Goal: Task Accomplishment & Management: Complete application form

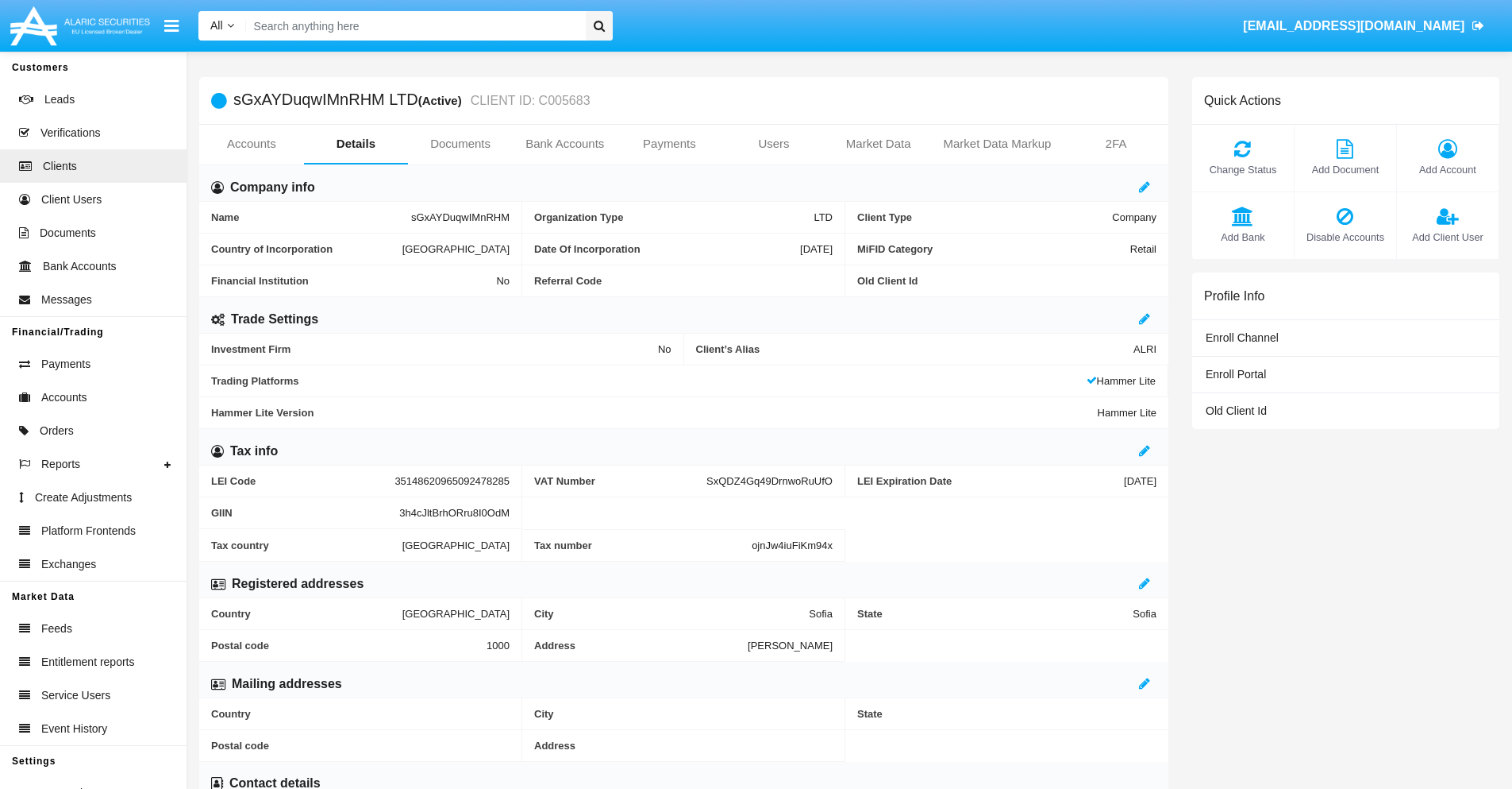
click at [565, 144] on link "Bank Accounts" at bounding box center [566, 143] width 105 height 38
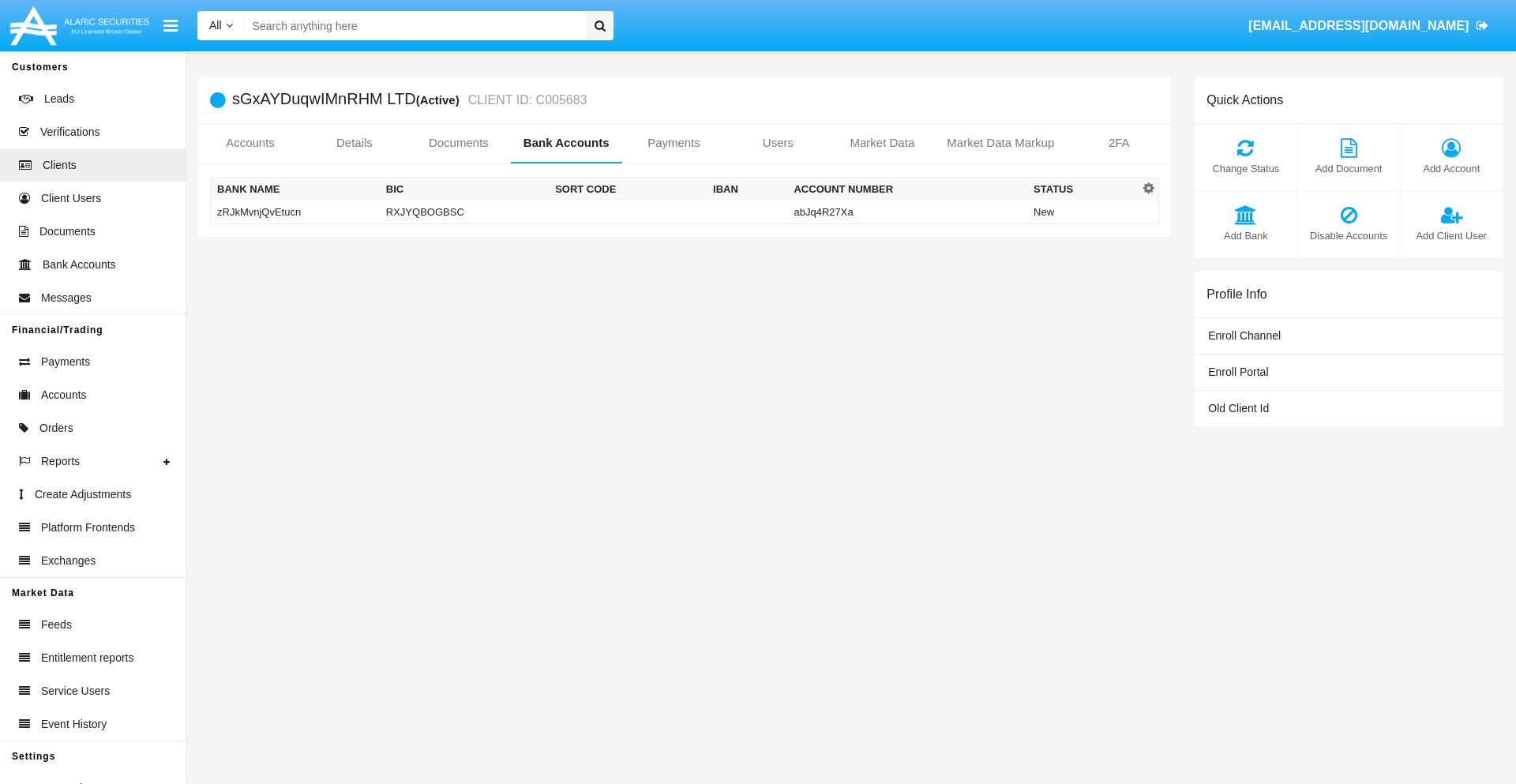
click at [295, 212] on td "zRJkMvnjQvEtucn" at bounding box center [295, 212] width 169 height 23
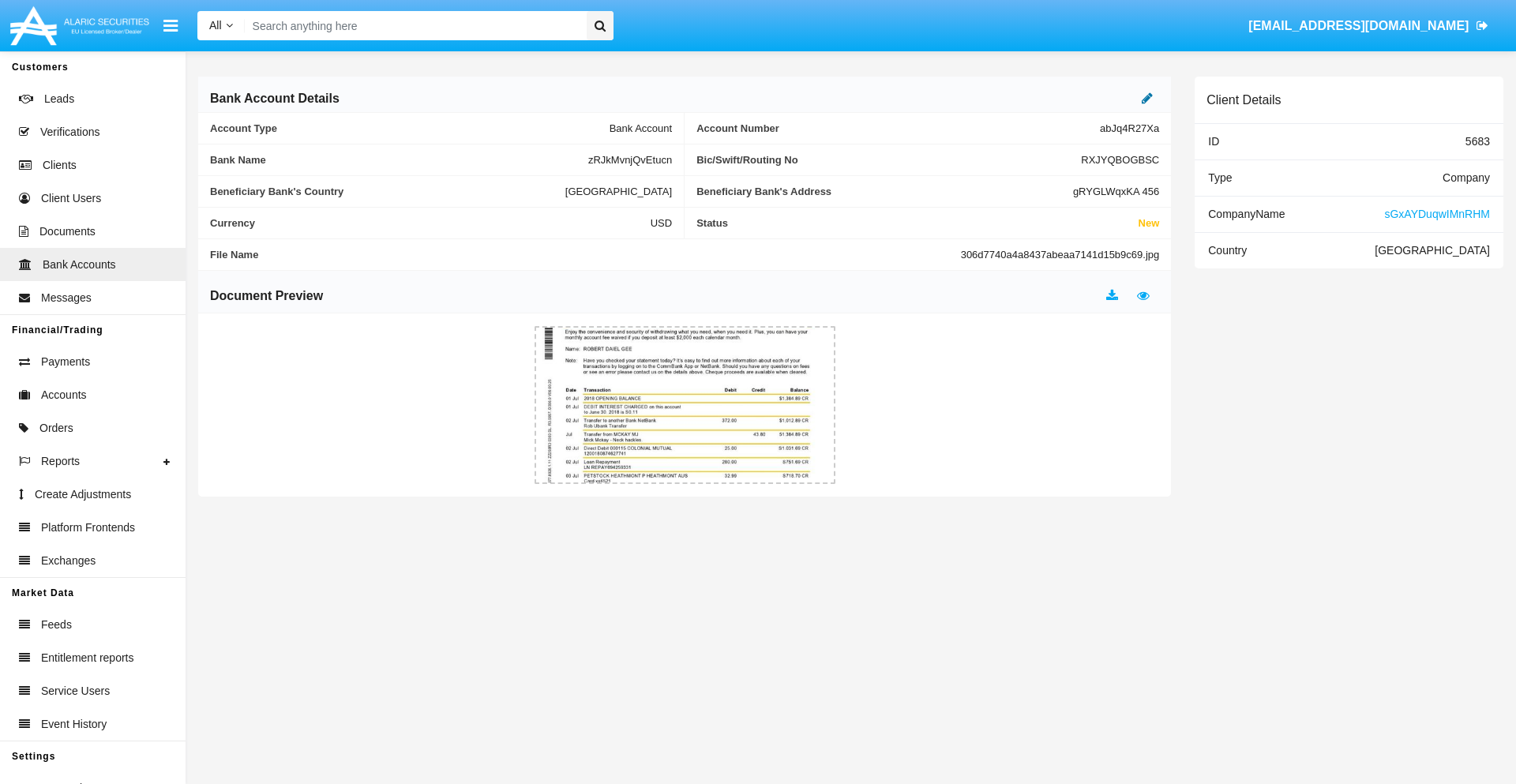
click at [1147, 98] on icon at bounding box center [1146, 98] width 11 height 13
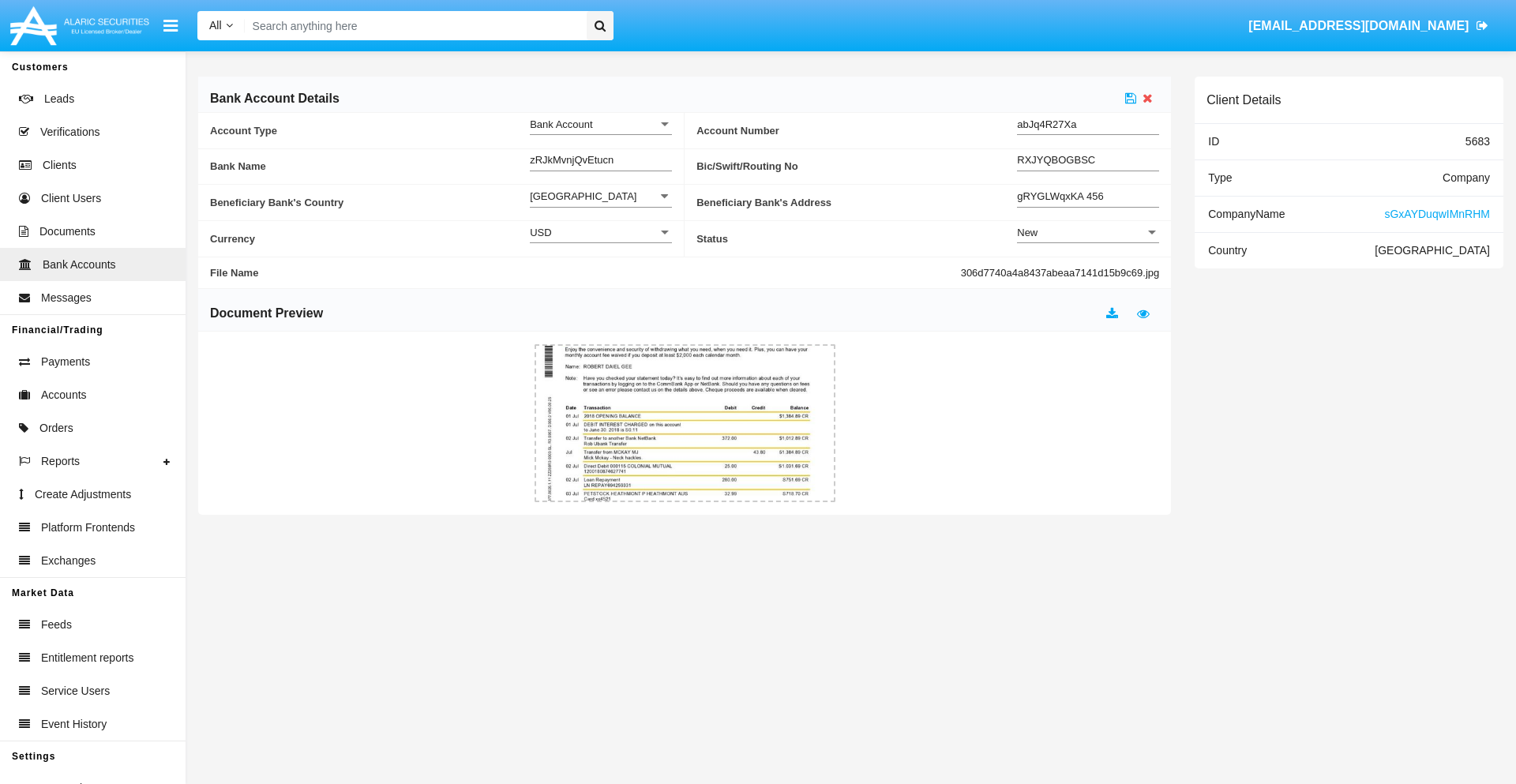
click at [1088, 232] on div "New" at bounding box center [1081, 232] width 128 height 14
click at [1088, 271] on span "Active" at bounding box center [1088, 272] width 142 height 31
click at [1130, 98] on icon at bounding box center [1130, 98] width 11 height 13
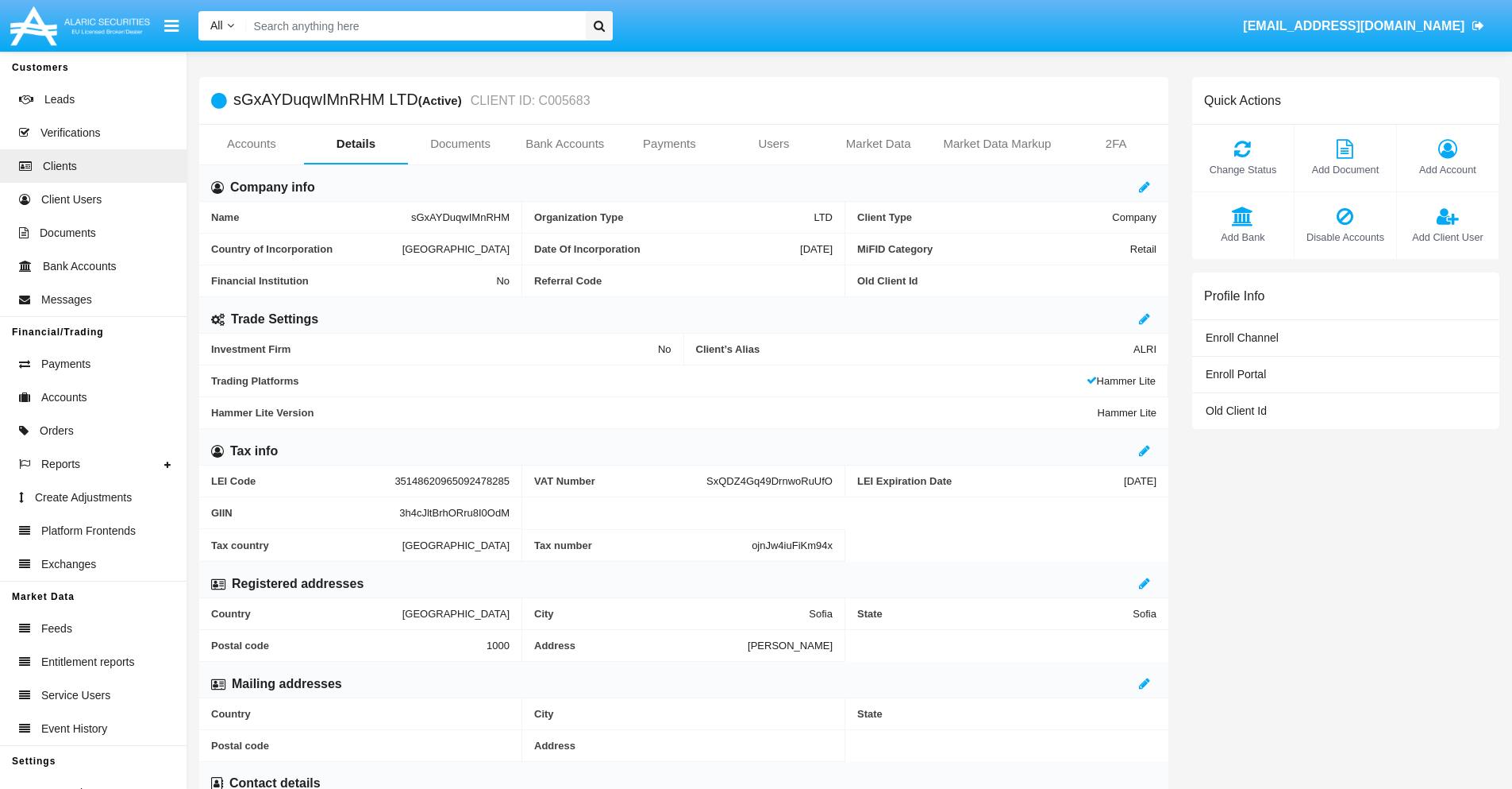
click at [565, 144] on link "Bank Accounts" at bounding box center [566, 143] width 105 height 38
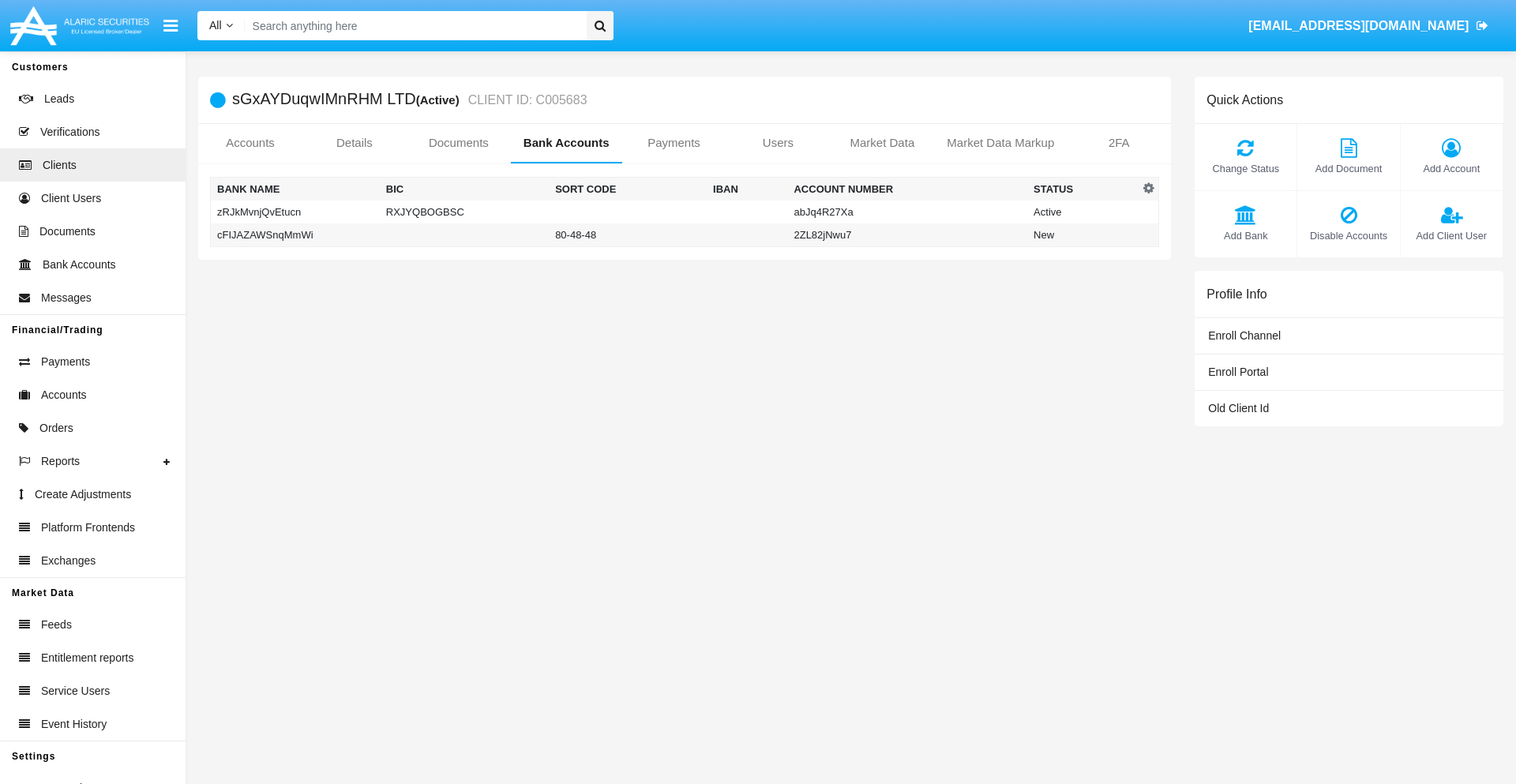
click at [295, 234] on td "cFIJAZAWSnqMmWi" at bounding box center [295, 235] width 169 height 23
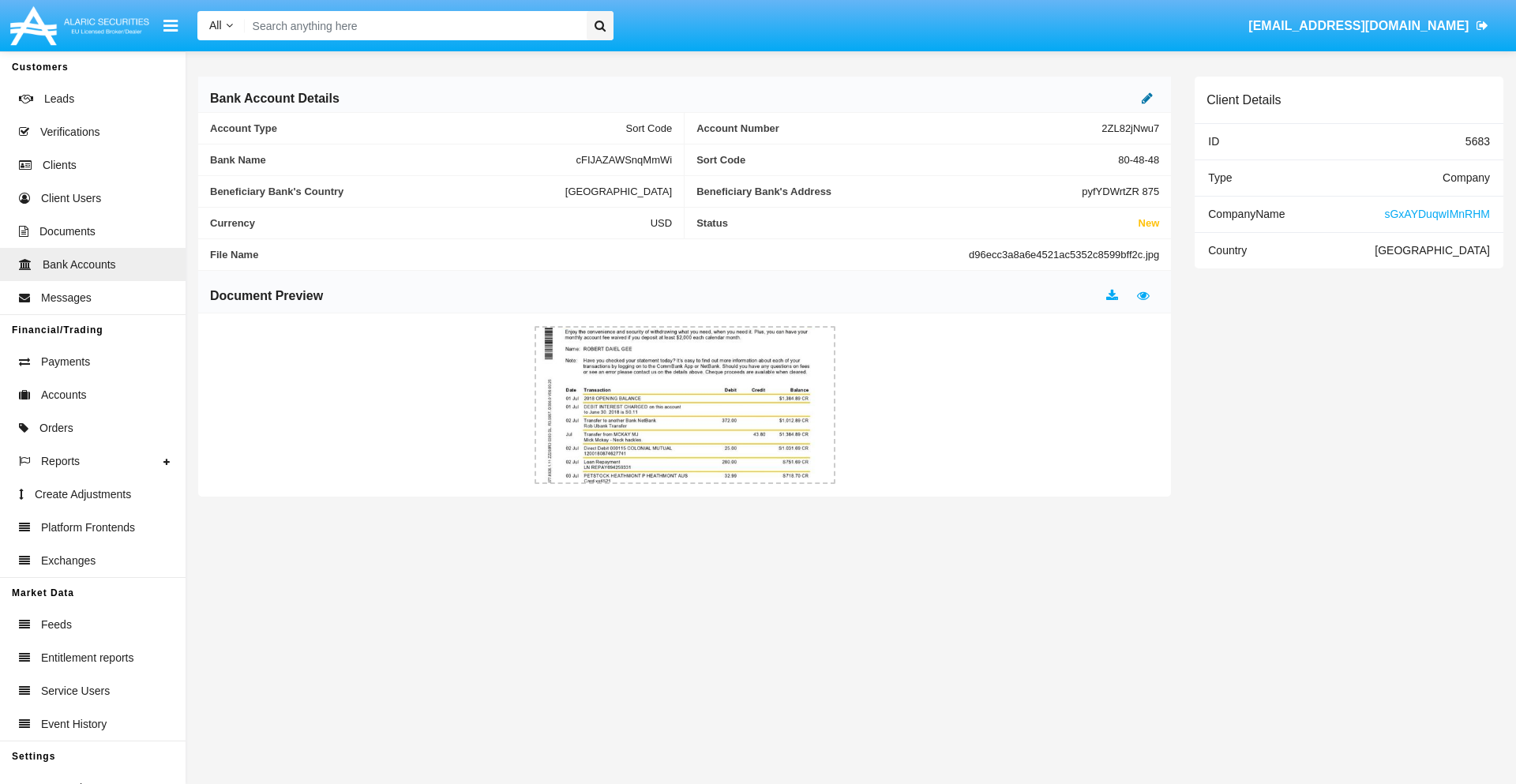
click at [1147, 98] on icon at bounding box center [1146, 98] width 11 height 13
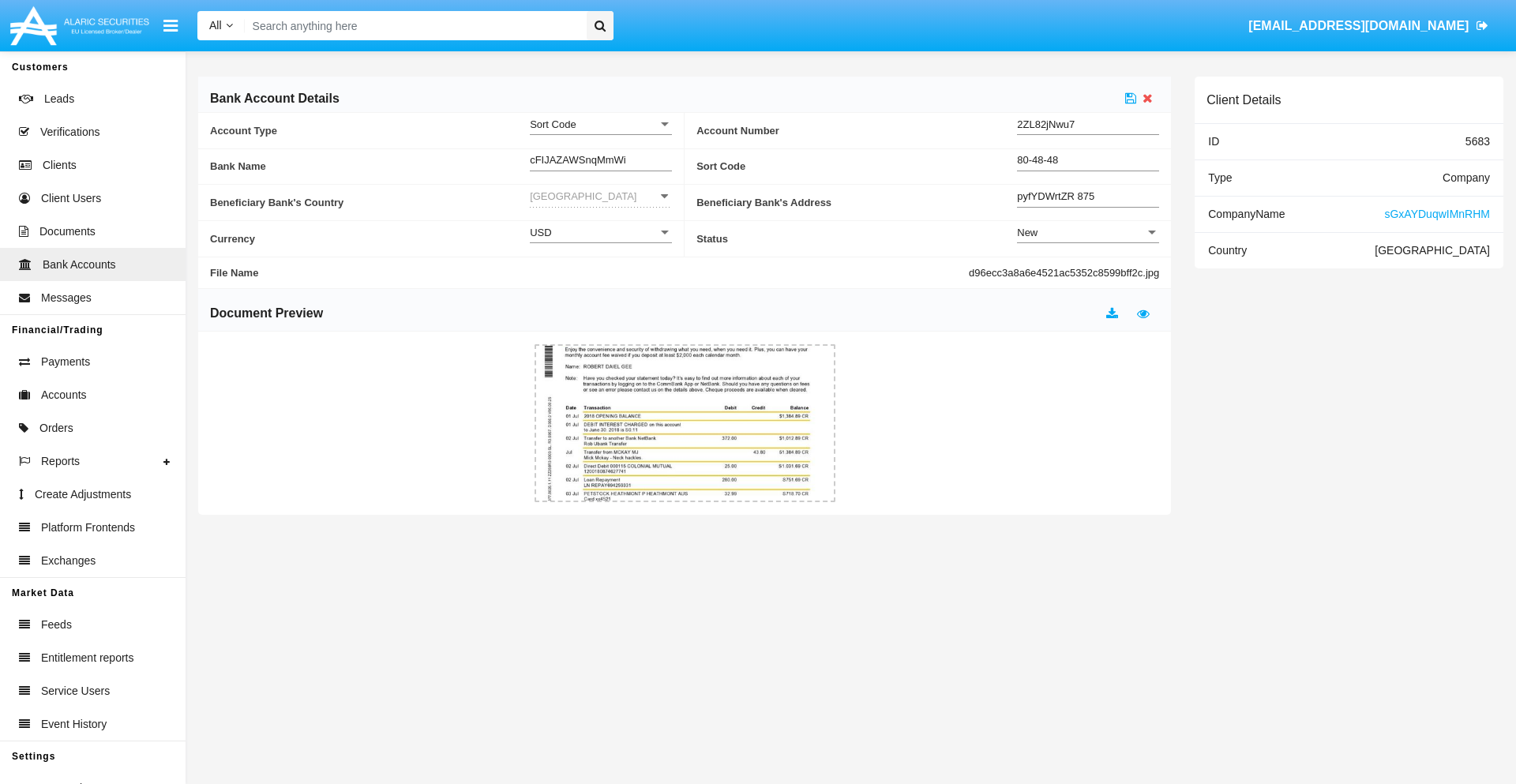
click at [1088, 232] on div "New" at bounding box center [1081, 232] width 128 height 14
click at [1088, 271] on span "Active" at bounding box center [1088, 272] width 142 height 31
click at [1130, 98] on icon at bounding box center [1130, 98] width 11 height 13
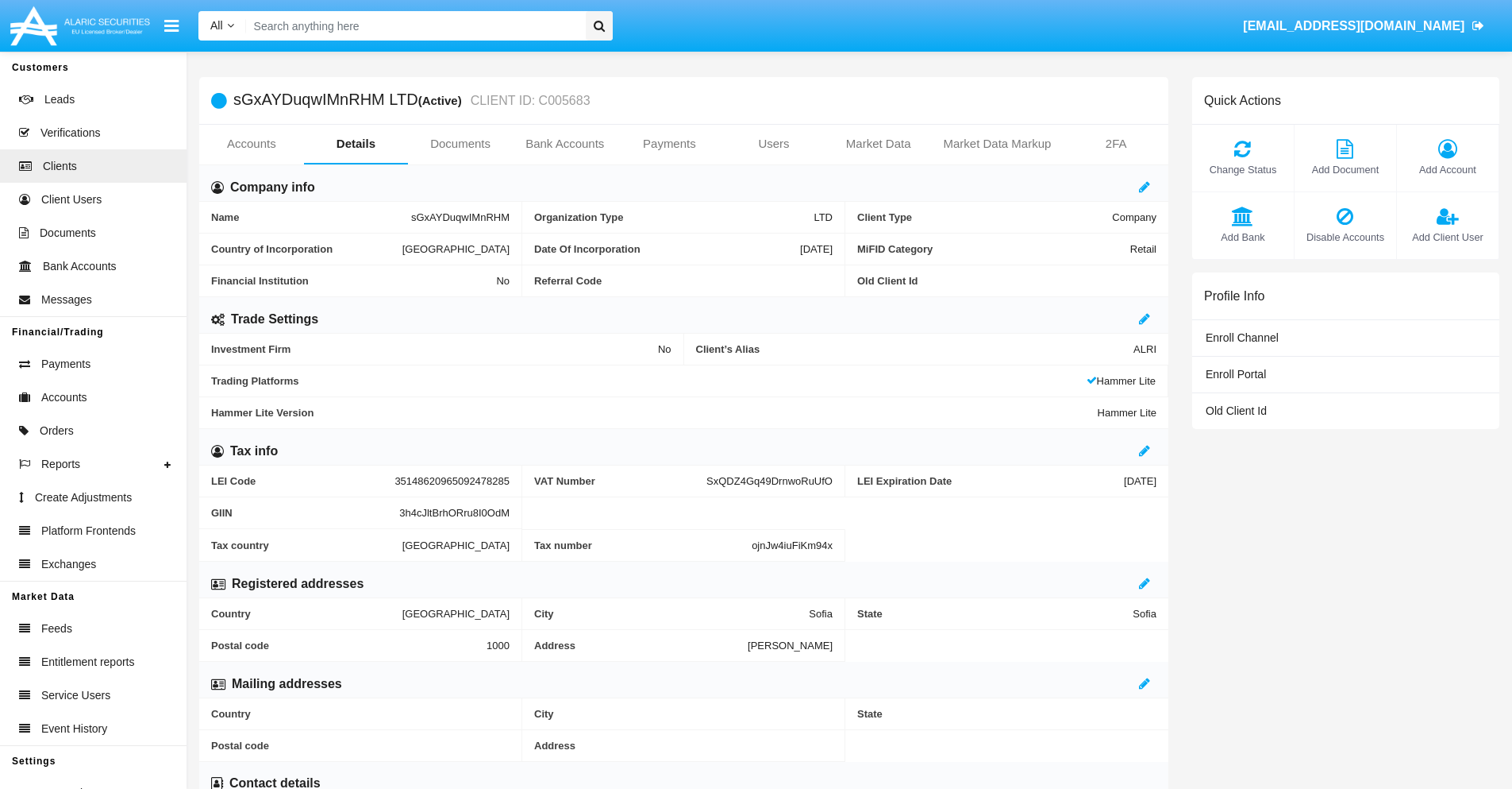
click at [1243, 237] on span "Add Bank" at bounding box center [1243, 237] width 86 height 15
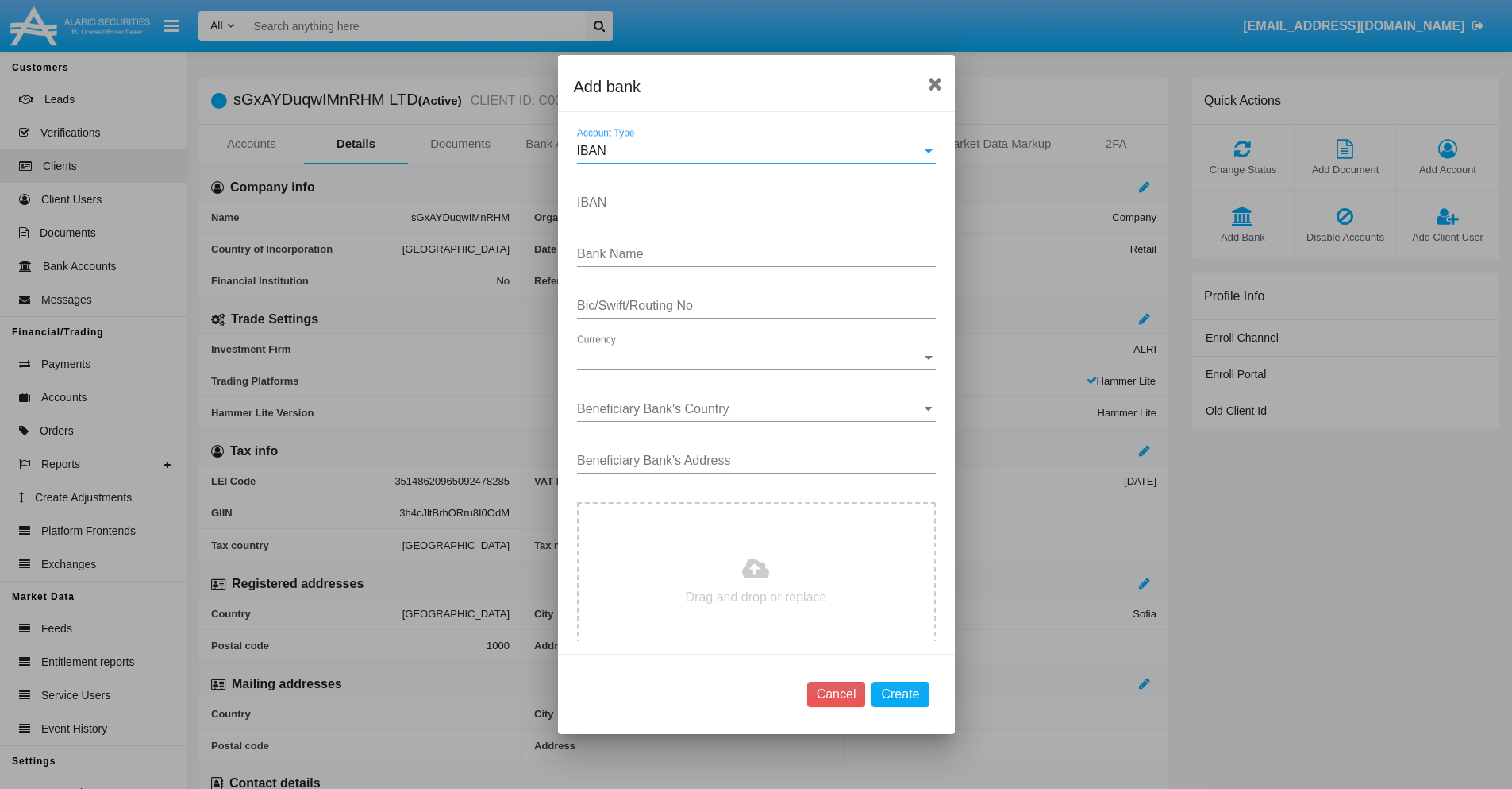
click at [751, 151] on div "IBAN" at bounding box center [750, 151] width 344 height 15
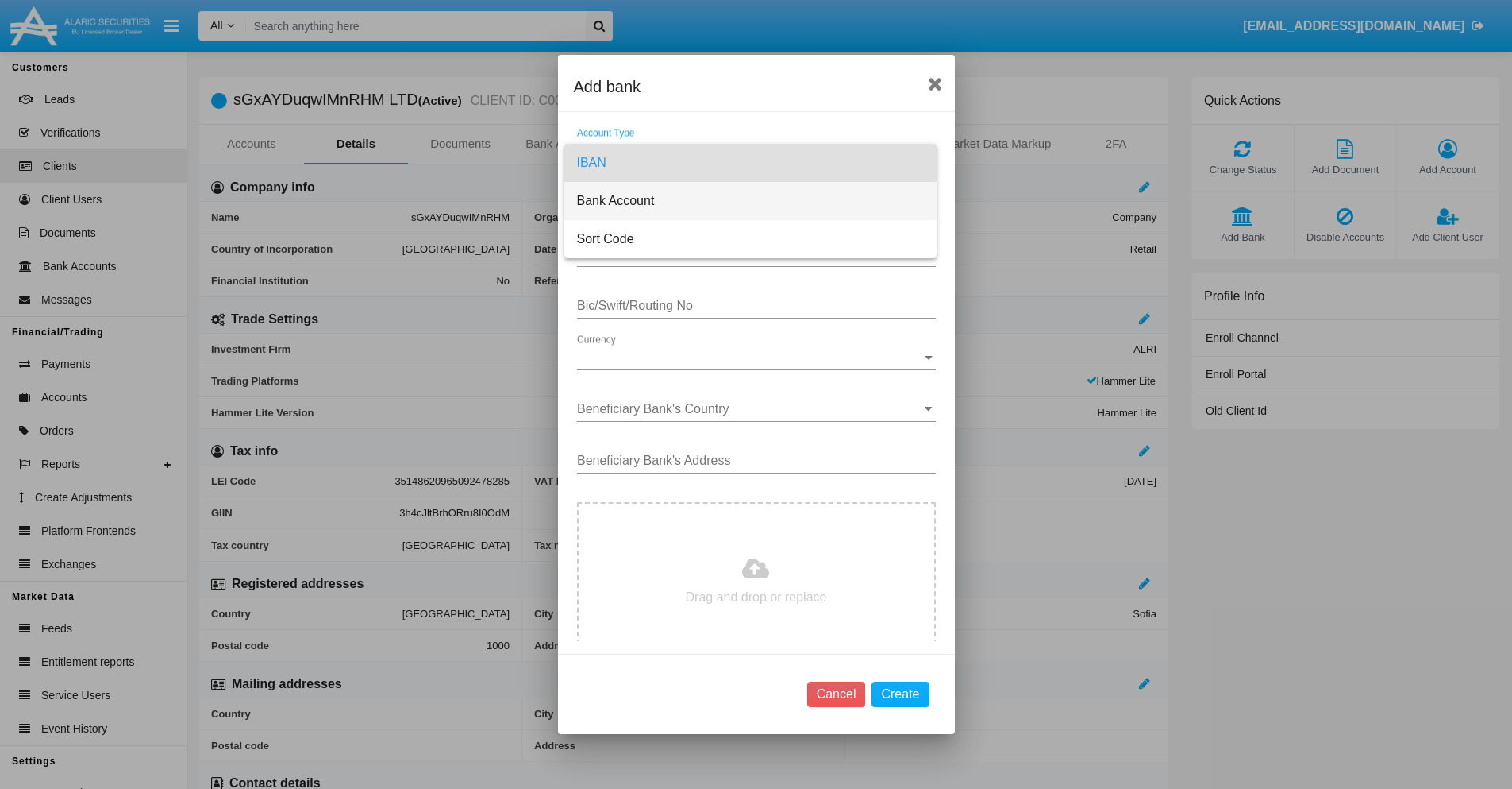
click at [751, 201] on span "Bank Account" at bounding box center [751, 201] width 347 height 38
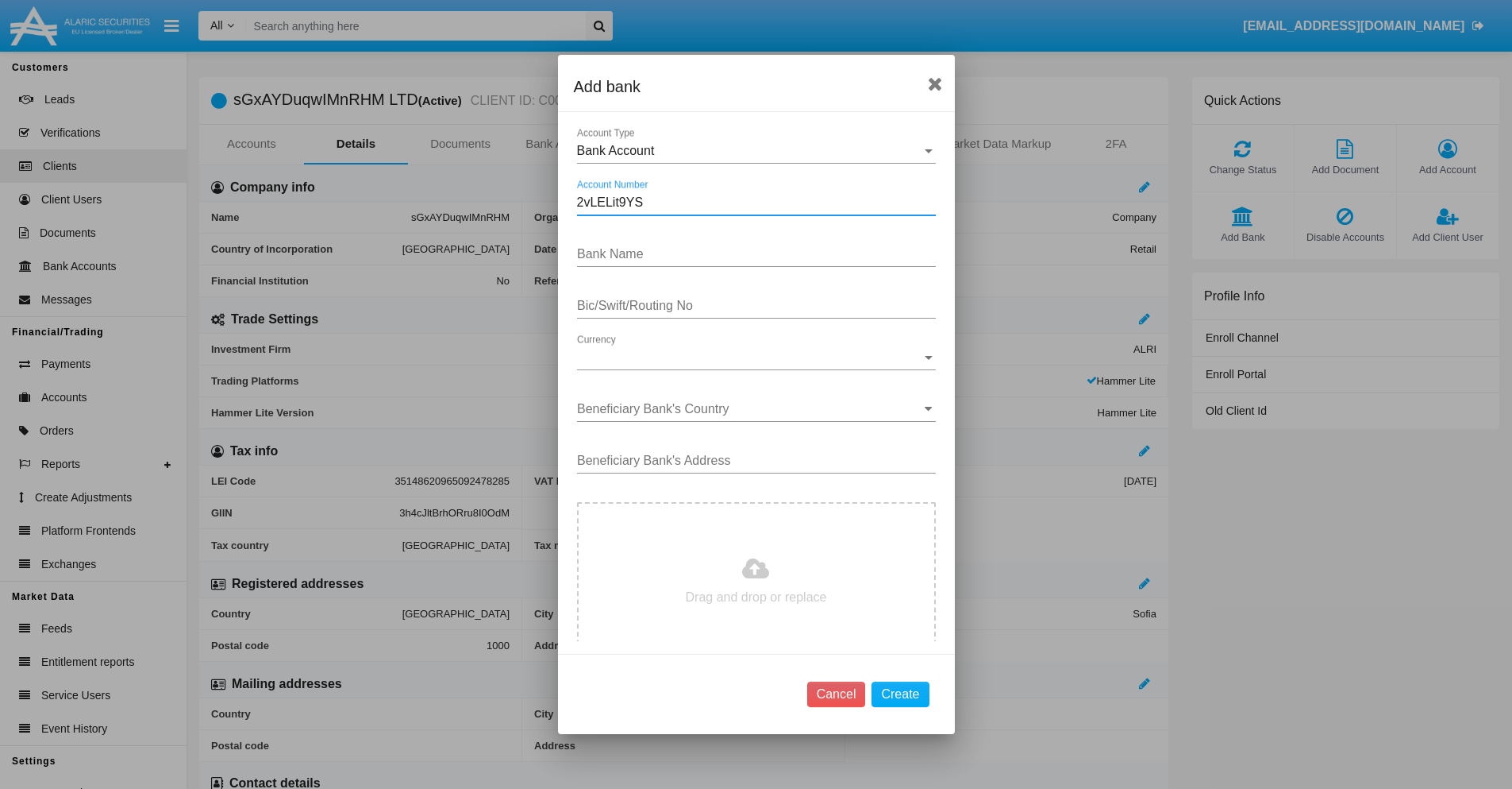
type input "2vLELit9YS"
type input "PwCbsuvRgkMfaRK"
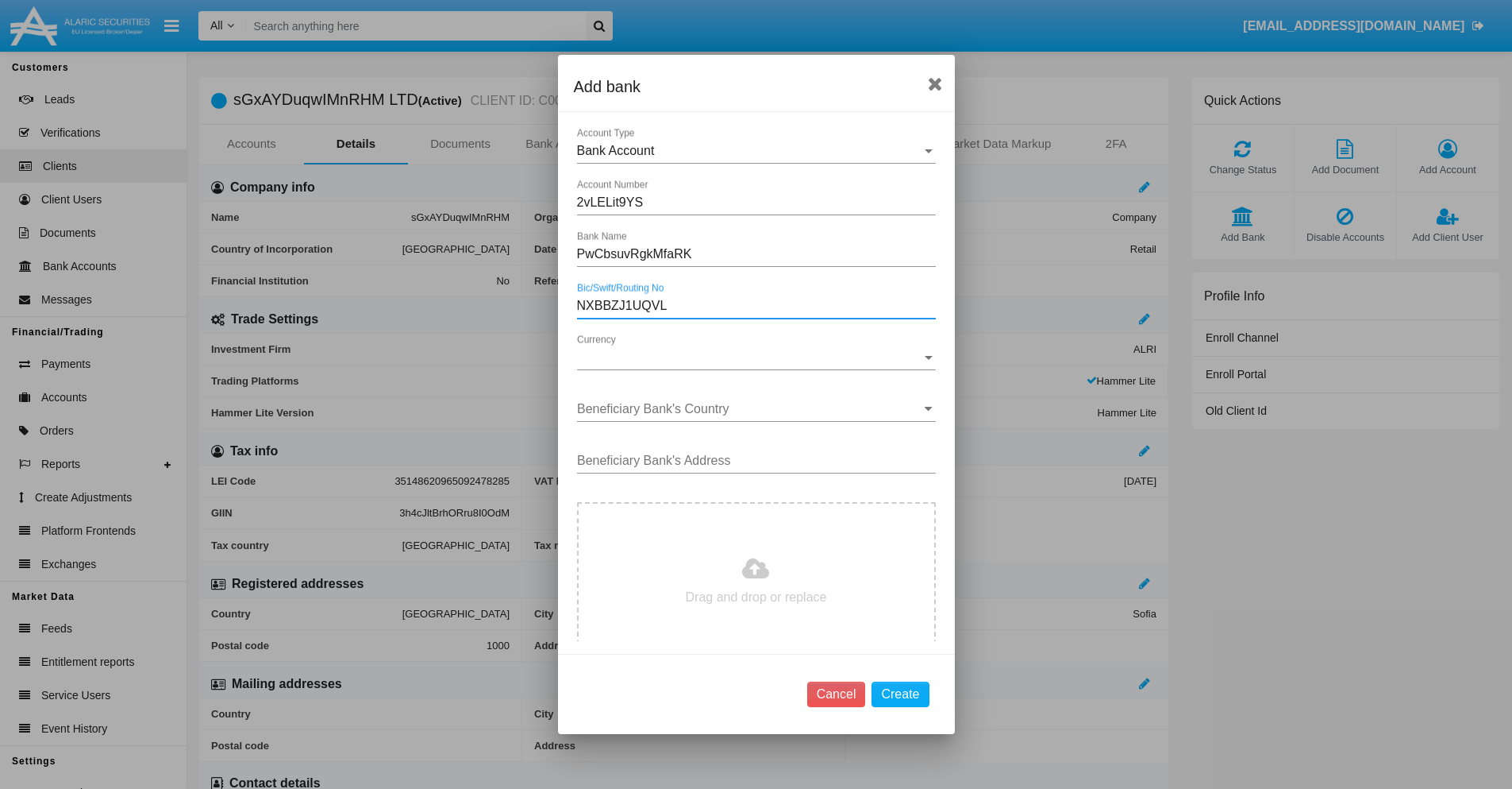
type input "NXBBZJ1UQVL"
click at [751, 357] on span "Currency" at bounding box center [750, 357] width 344 height 15
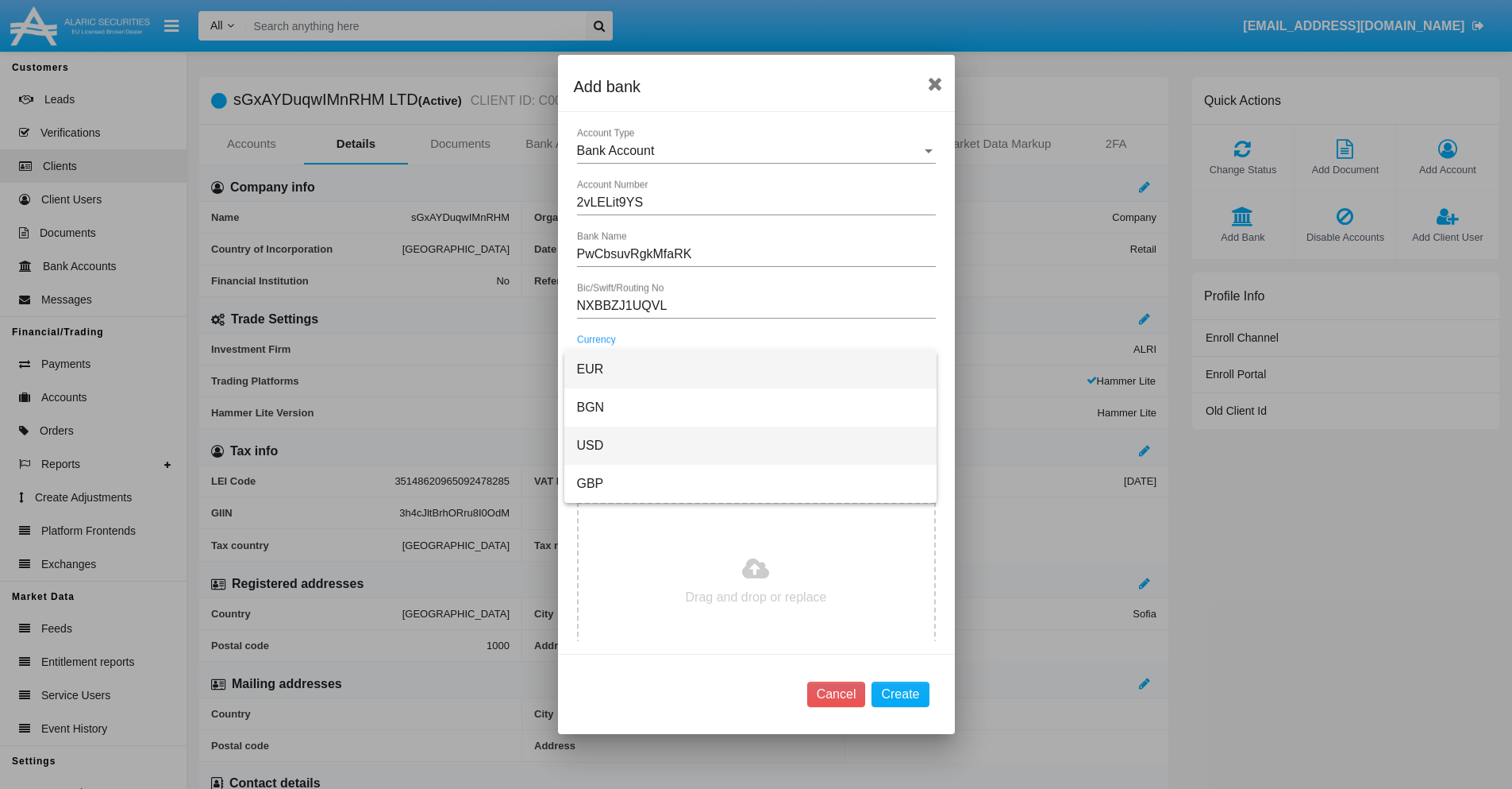
click at [751, 445] on span "USD" at bounding box center [751, 445] width 347 height 38
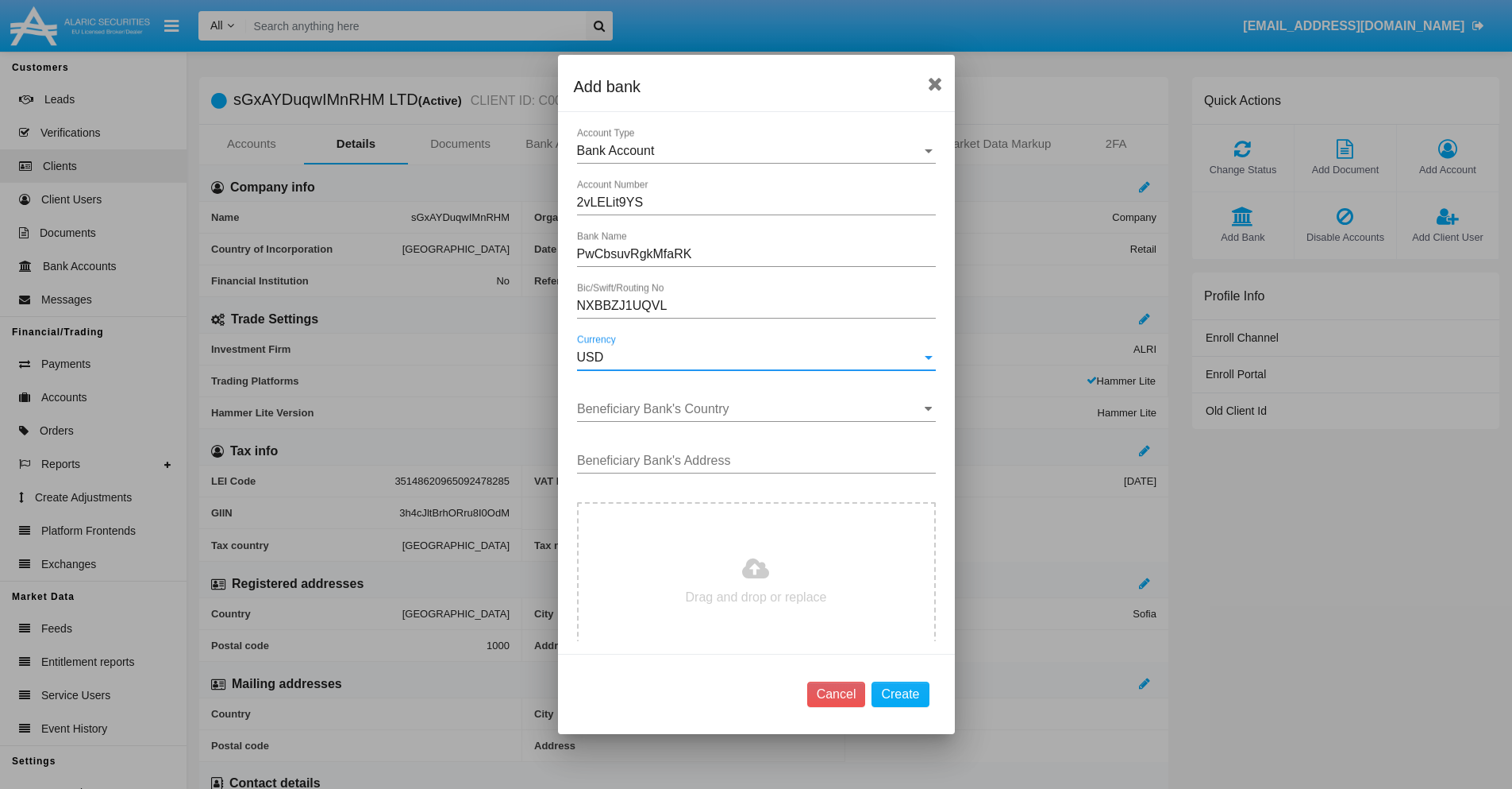
click at [751, 409] on input "Beneficiary Bank's Country" at bounding box center [757, 409] width 359 height 15
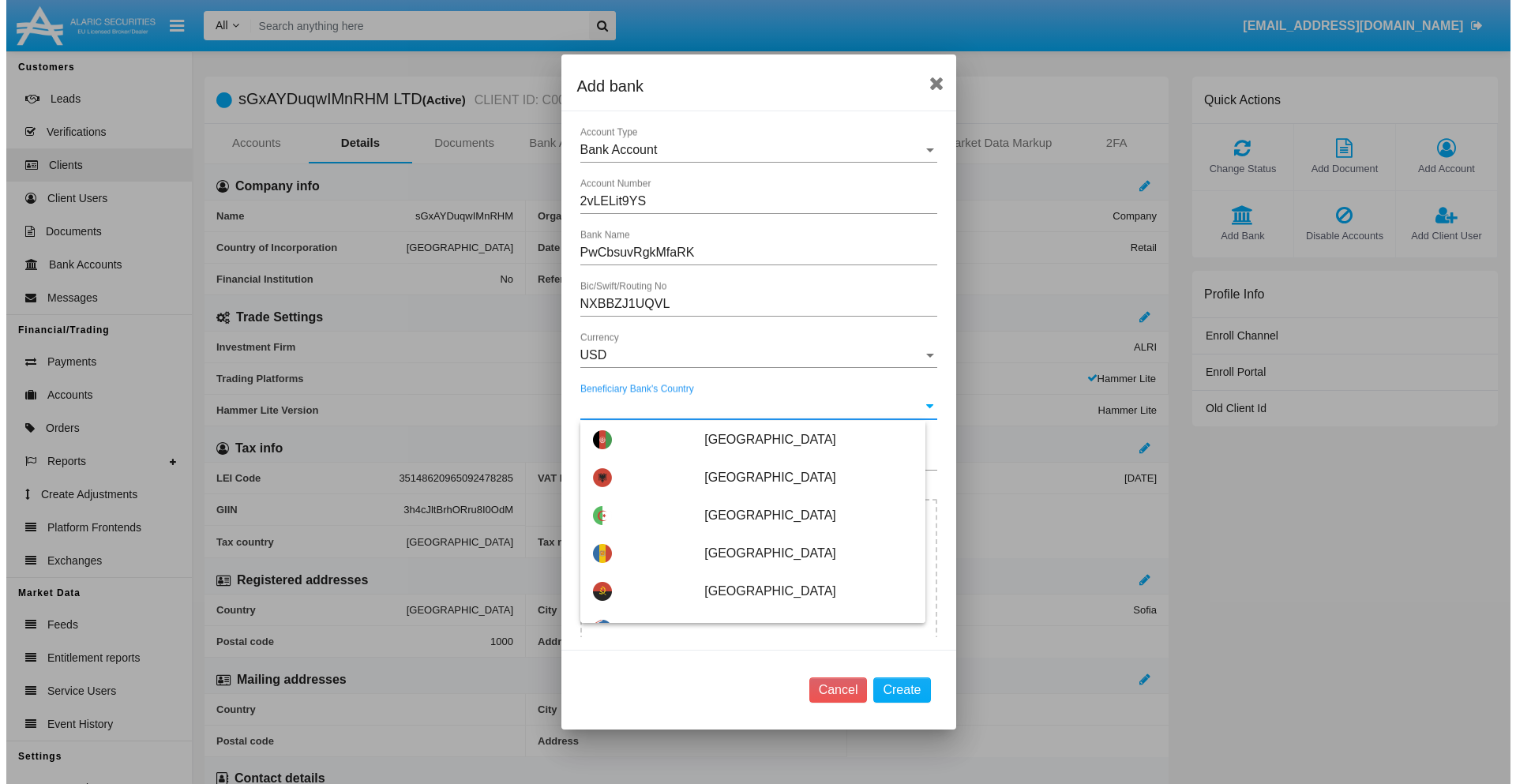
scroll to position [4306, 0]
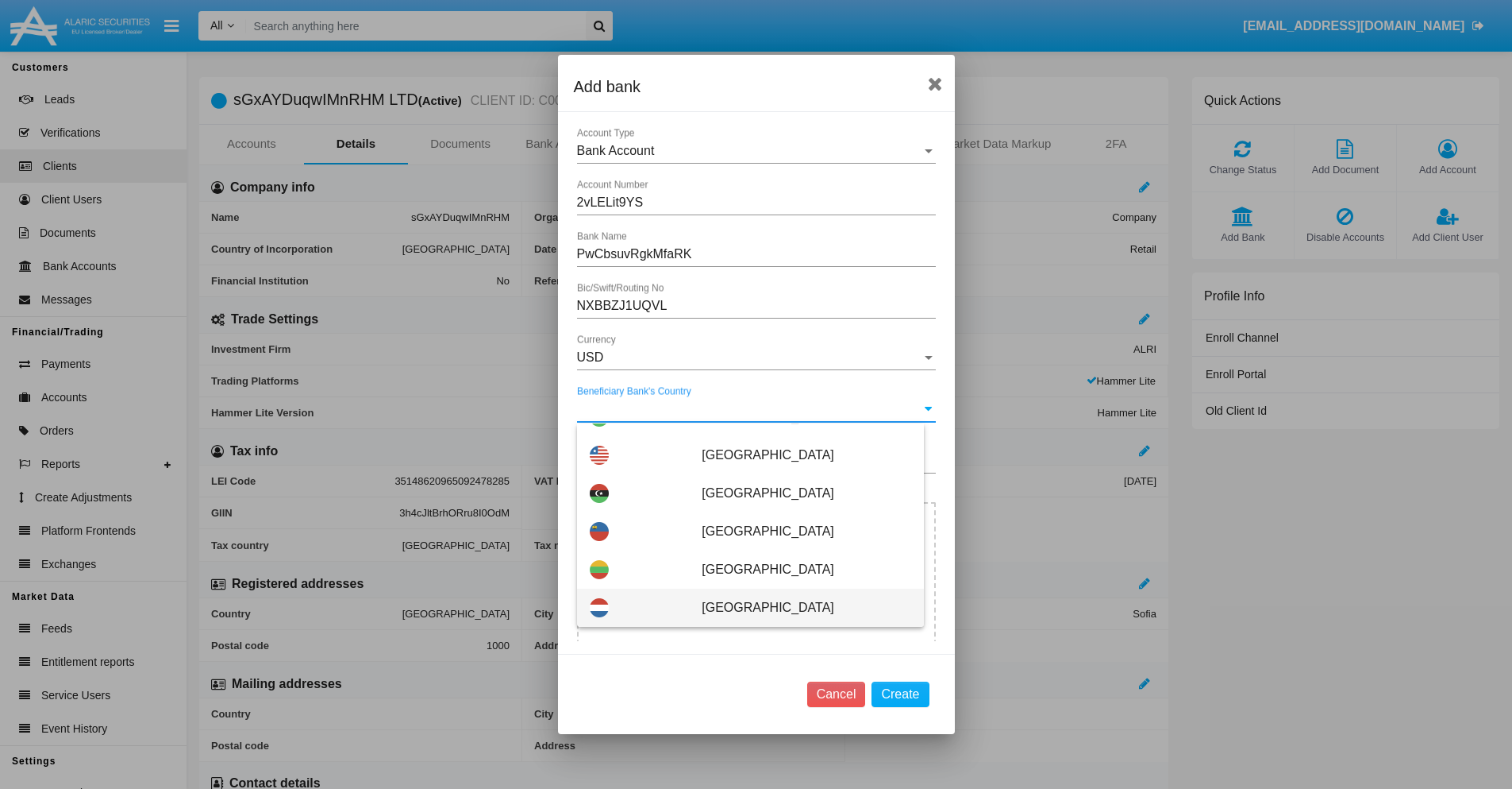
click at [798, 608] on span "Luxembourg" at bounding box center [806, 608] width 208 height 38
type input "Luxembourg"
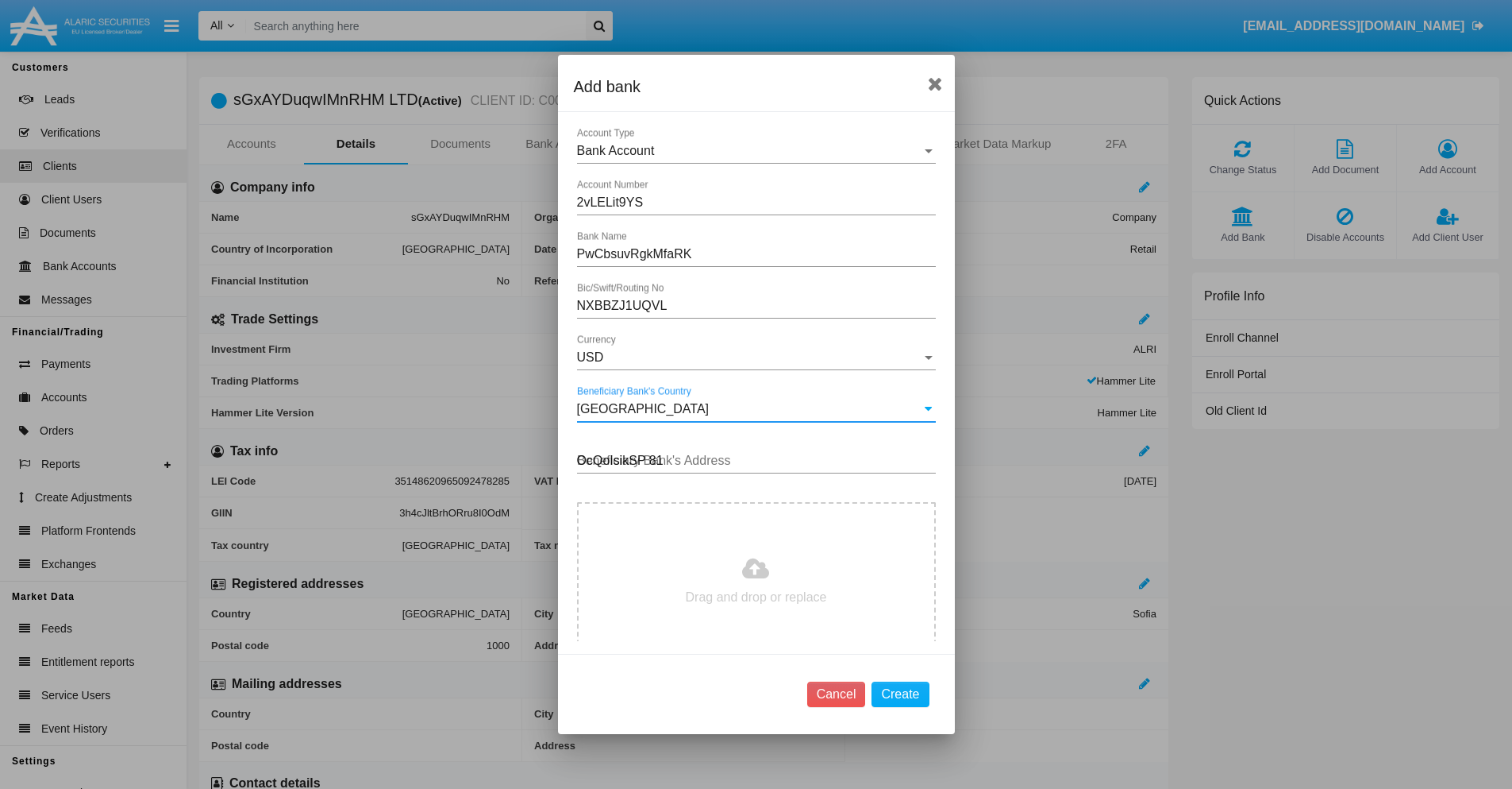
type input "OcQoIsikSP 815"
type input "C:\fakepath\bank-statement.png"
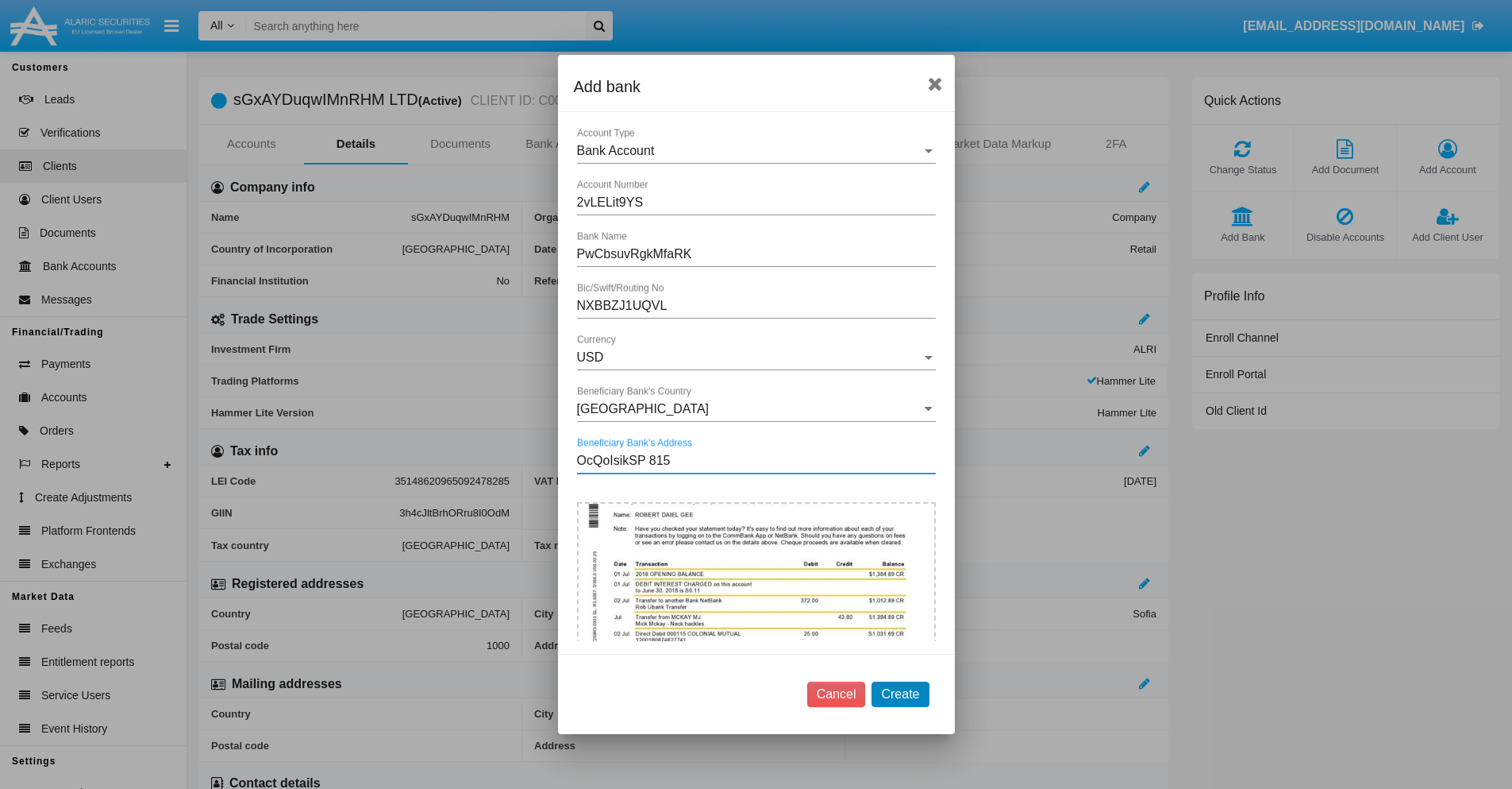
click at [900, 694] on button "Create" at bounding box center [900, 694] width 57 height 25
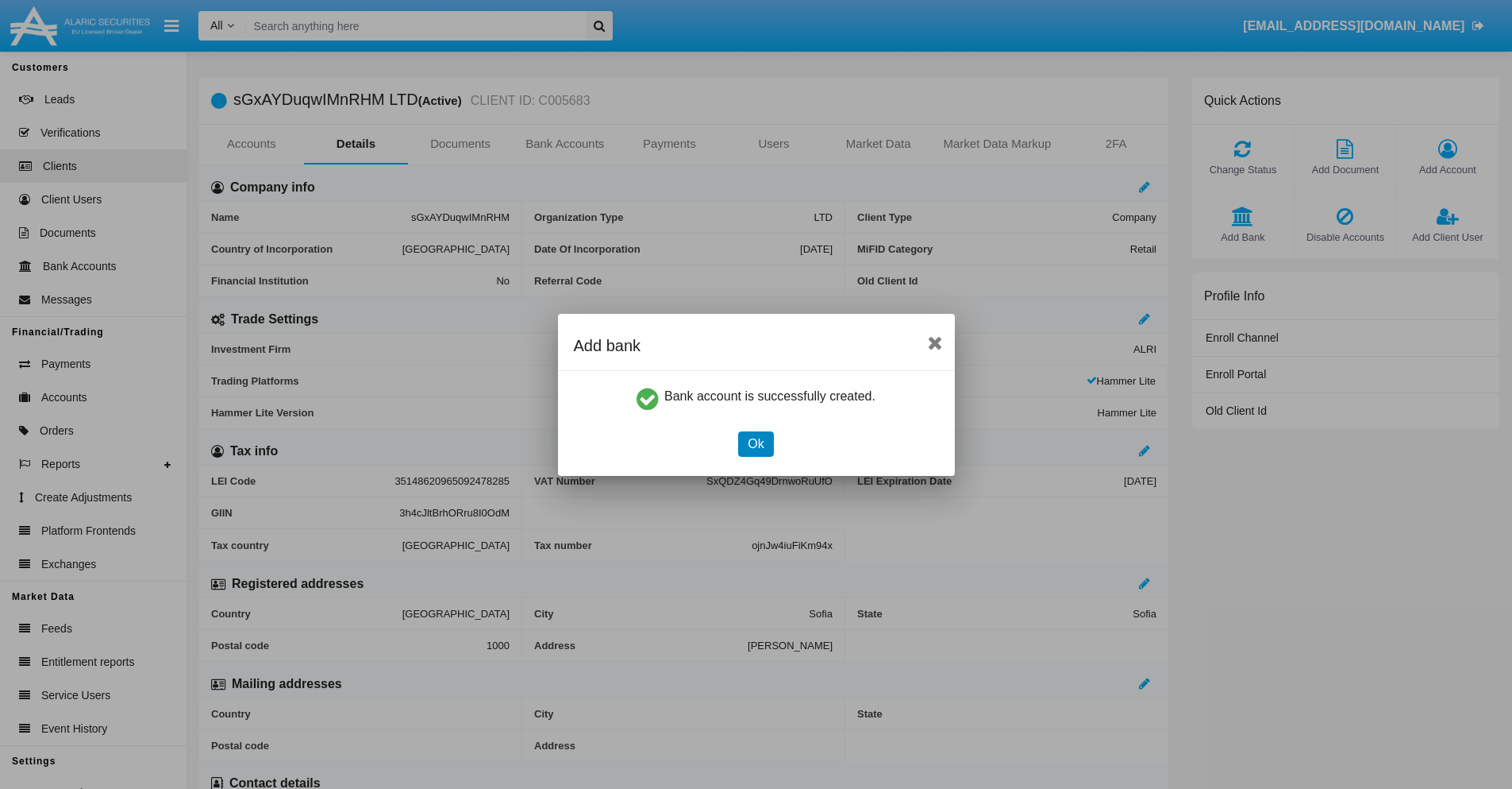
click at [756, 443] on button "Ok" at bounding box center [755, 444] width 35 height 25
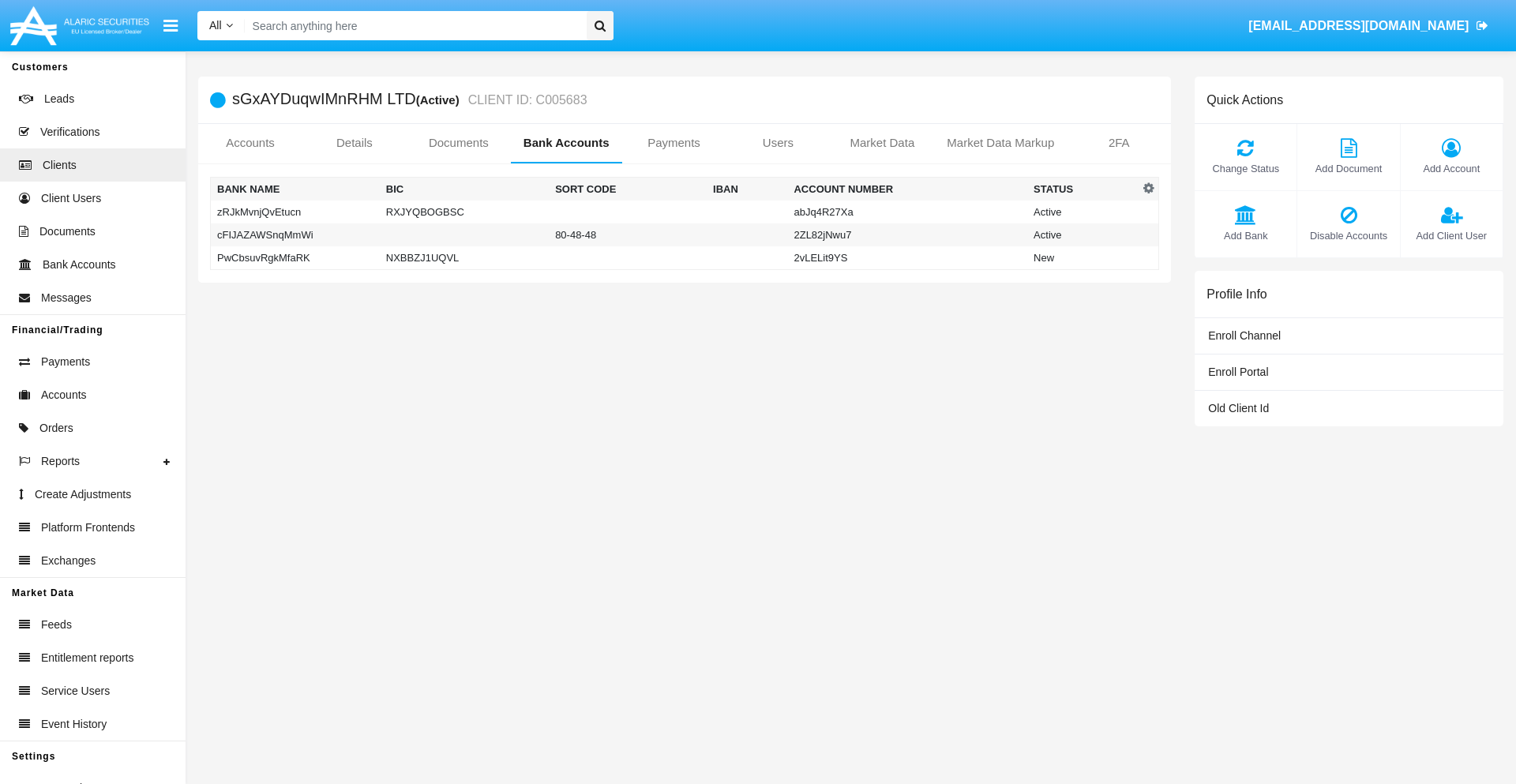
click at [295, 258] on td "PwCbsuvRgkMfaRK" at bounding box center [295, 258] width 169 height 23
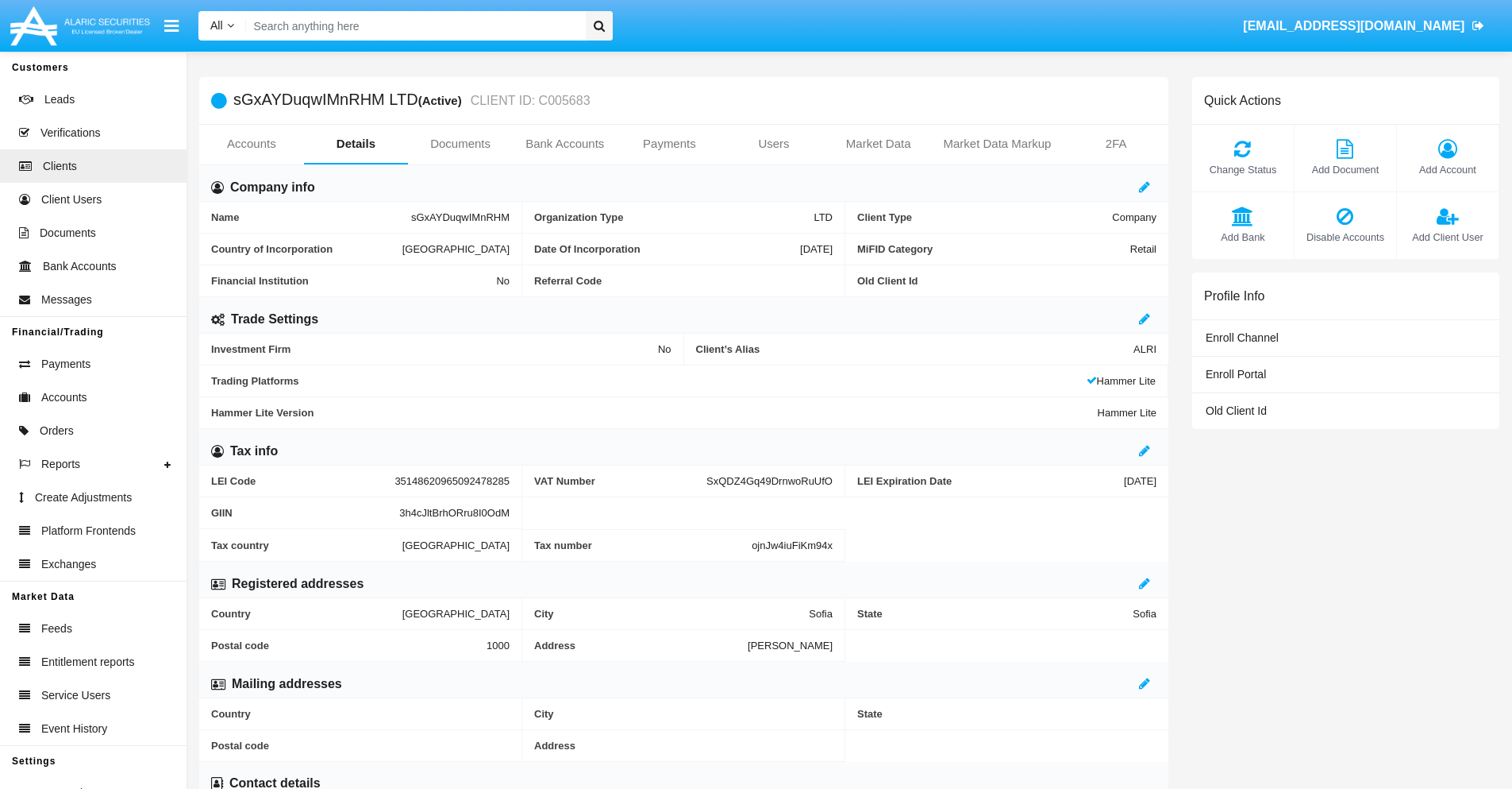
click at [1243, 237] on span "Add Bank" at bounding box center [1243, 237] width 86 height 15
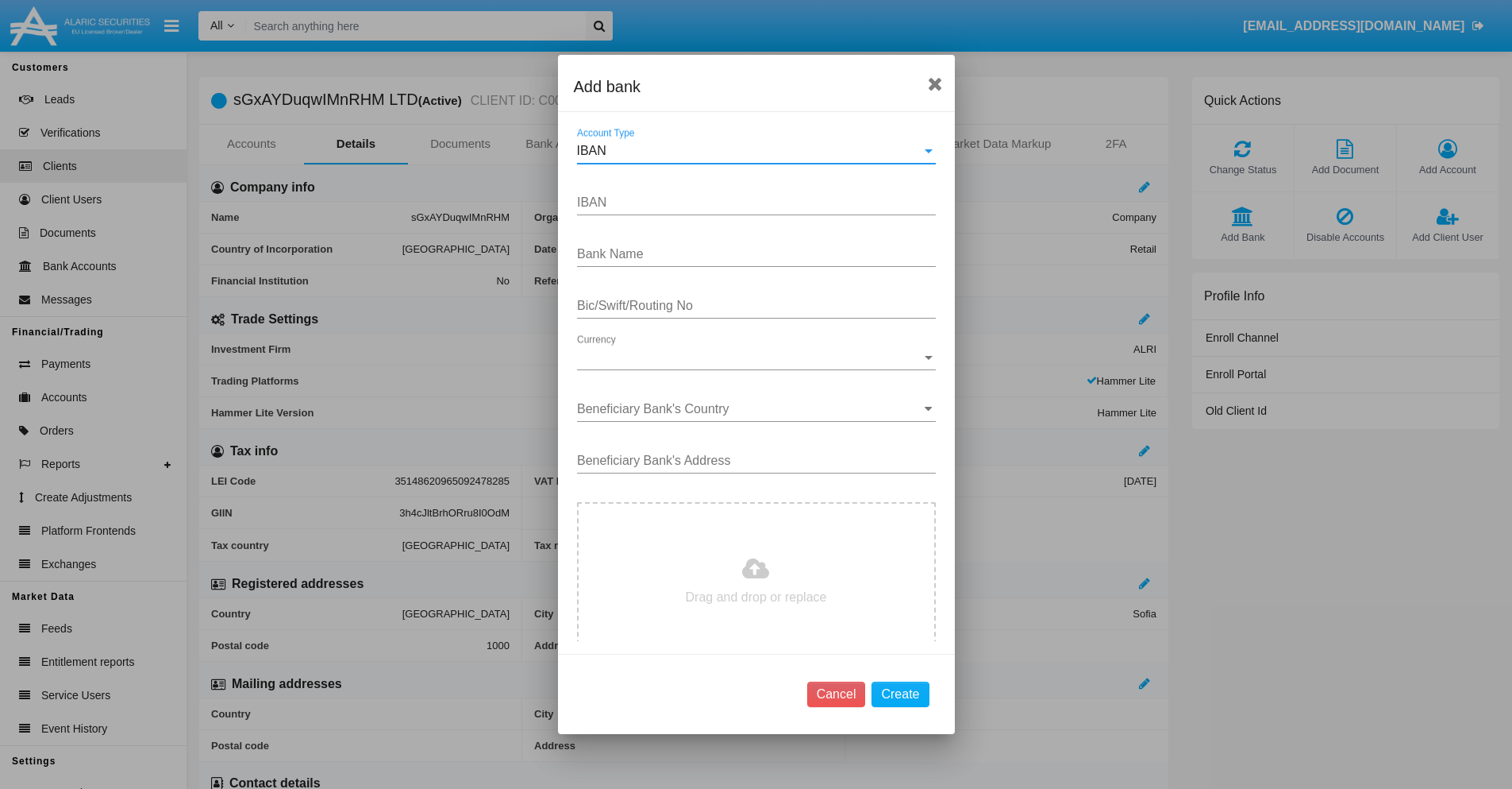
click at [751, 151] on div "IBAN" at bounding box center [750, 151] width 344 height 15
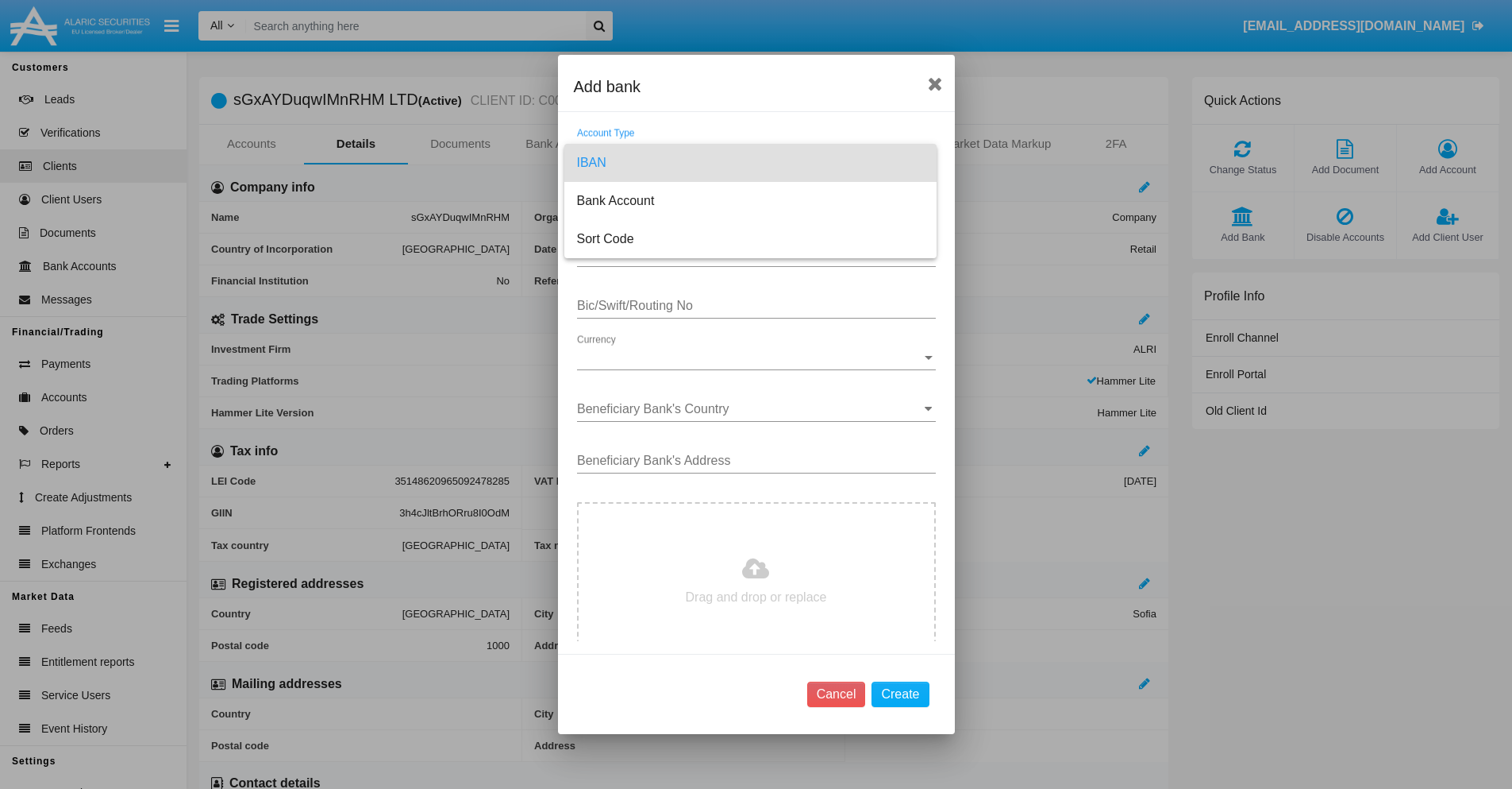
click at [751, 163] on span "IBAN" at bounding box center [751, 163] width 347 height 38
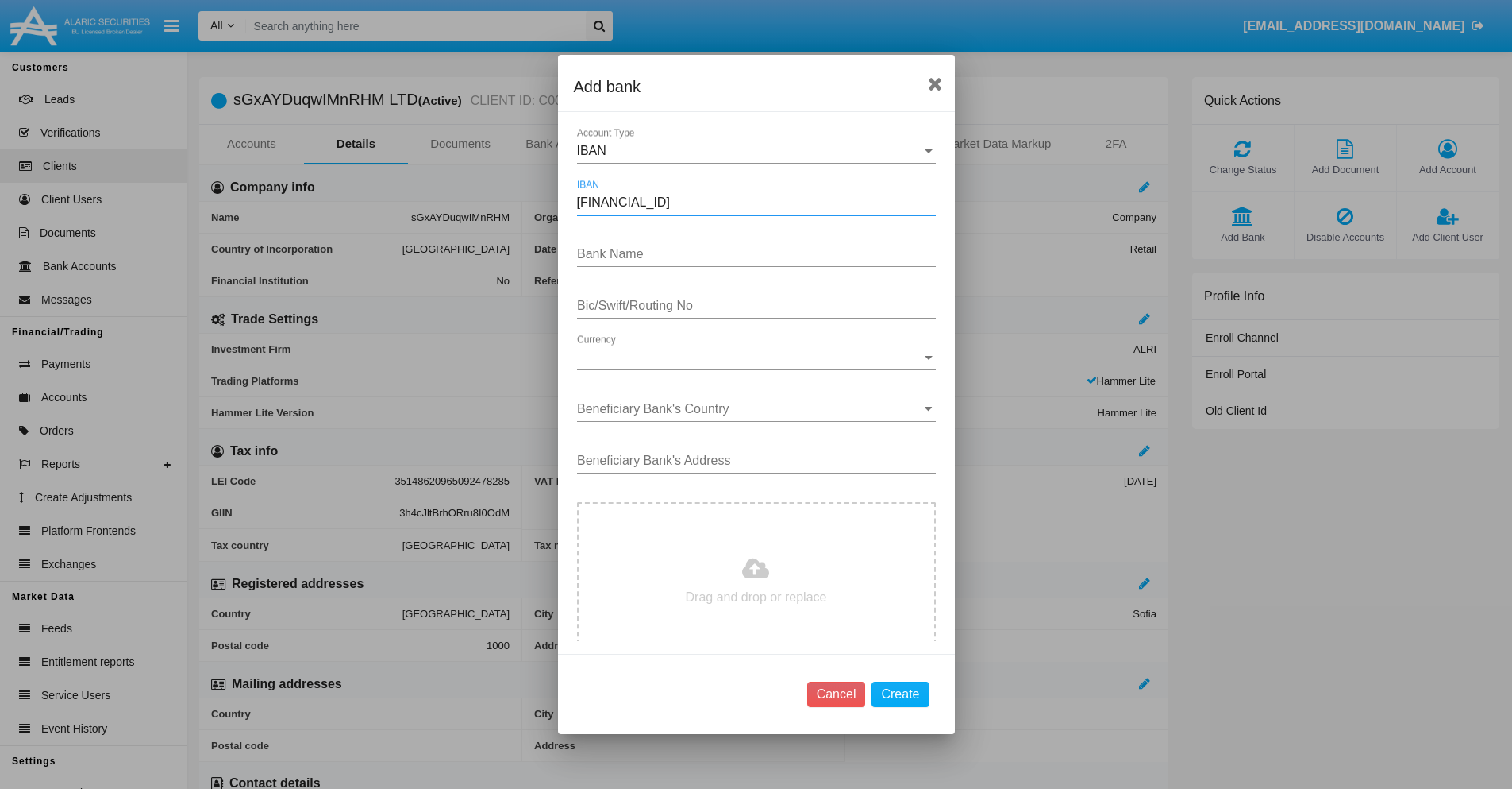
type input "[FINANCIAL_ID]"
type input "HHvrLMtOQyXNecc"
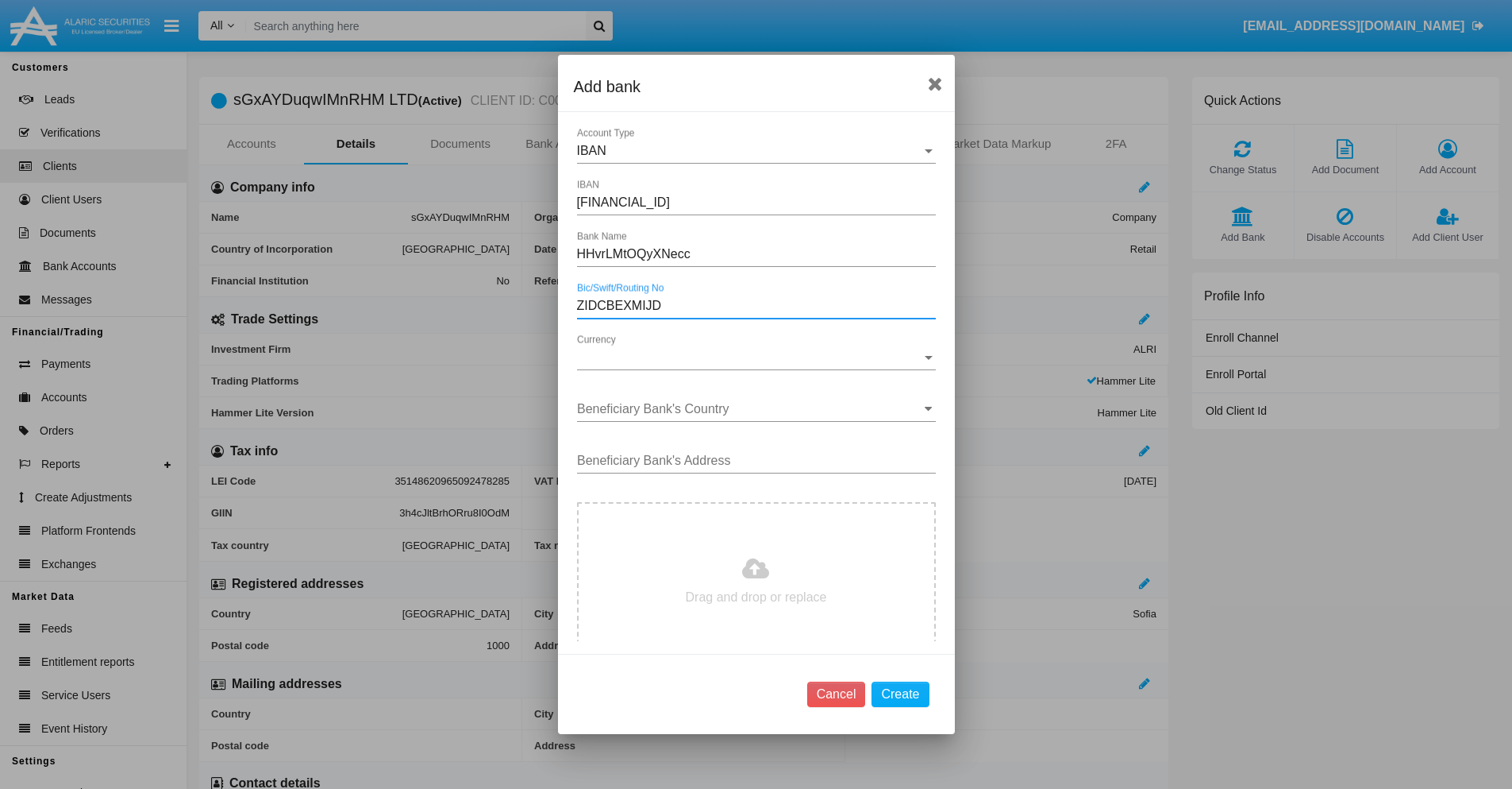
type input "ZIDCBEXMIJD"
click at [751, 357] on span "Currency" at bounding box center [750, 357] width 344 height 15
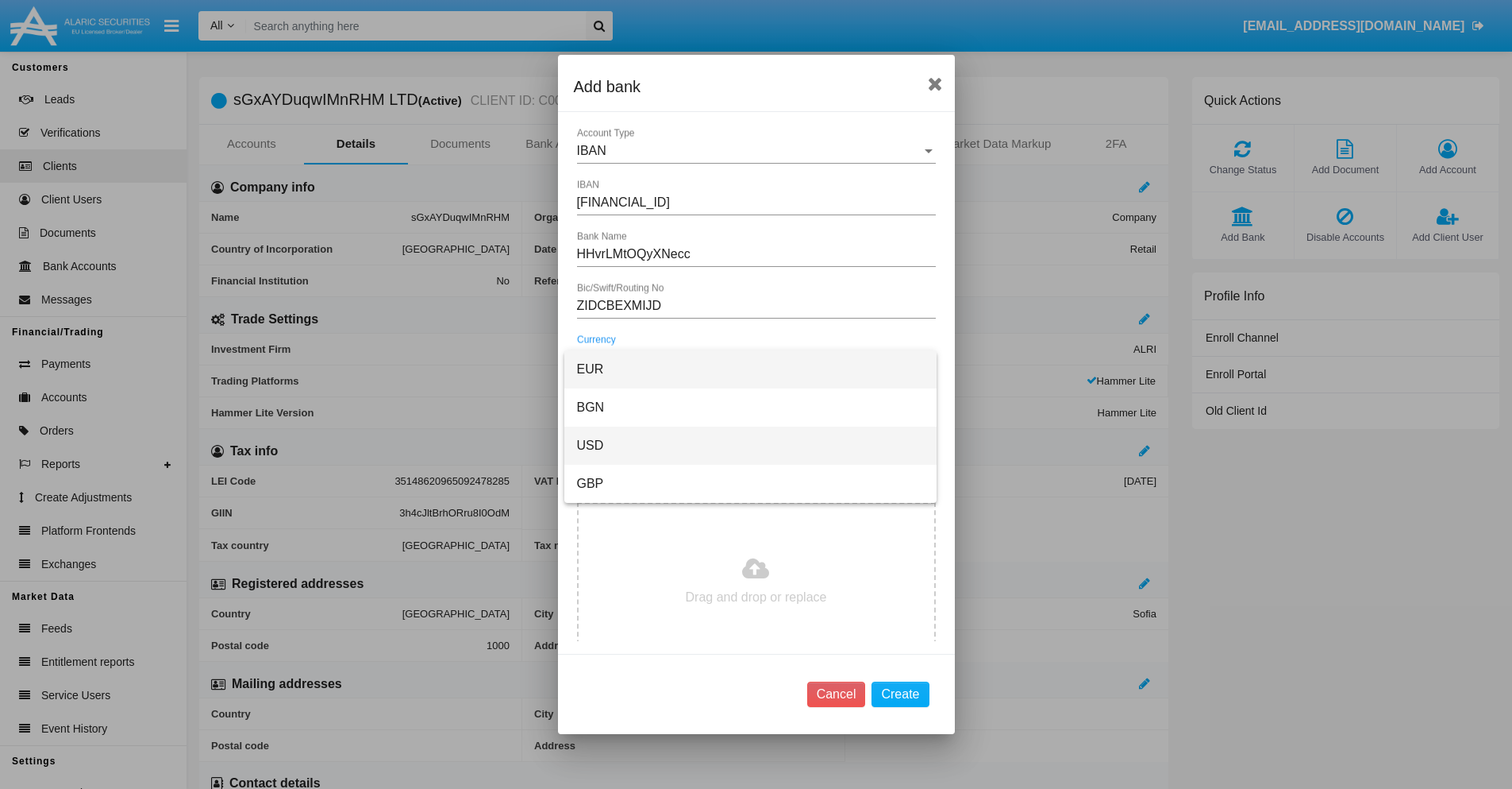
click at [751, 445] on span "USD" at bounding box center [751, 445] width 347 height 38
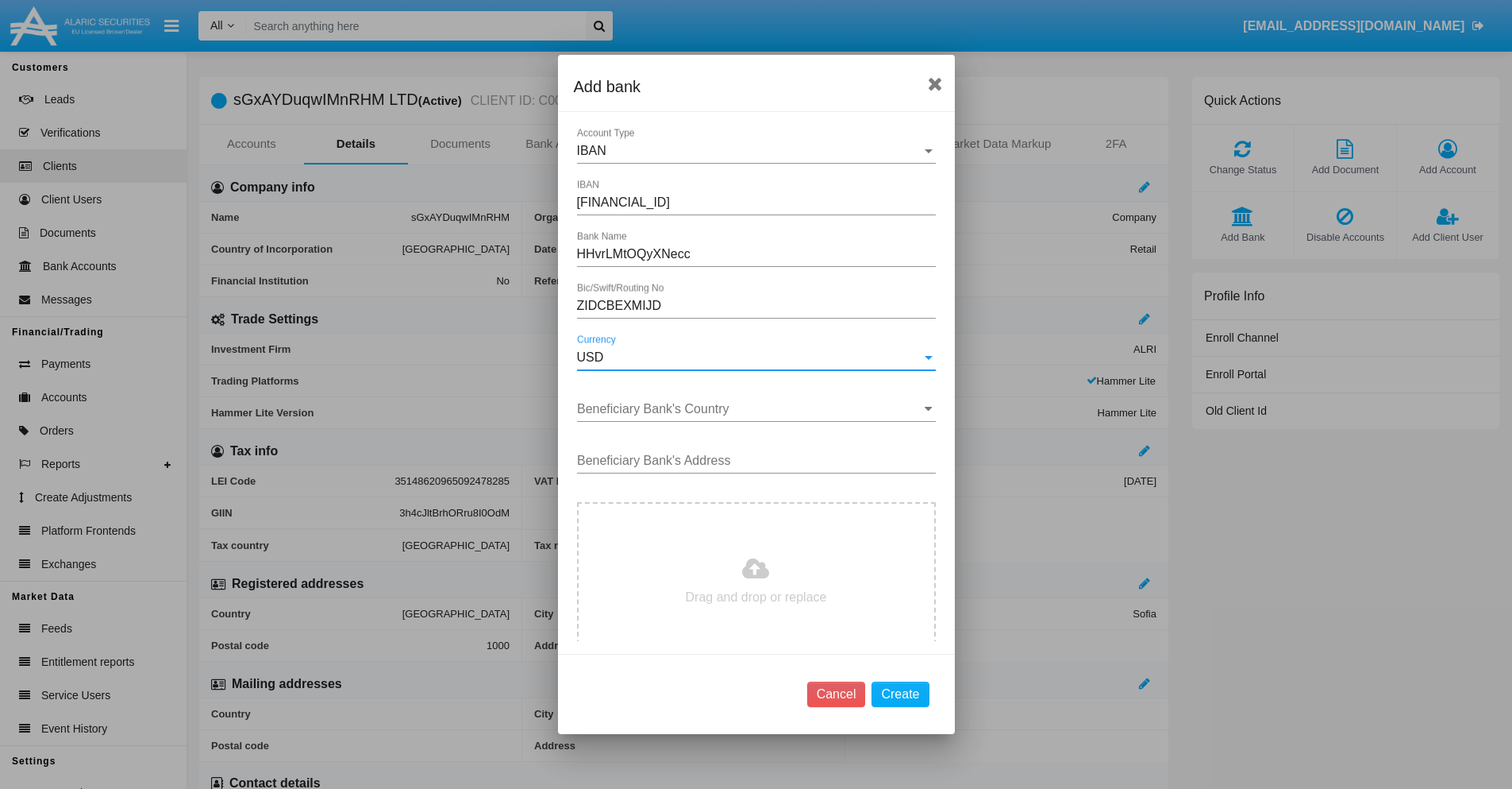
click at [751, 409] on input "Beneficiary Bank's Country" at bounding box center [757, 409] width 359 height 15
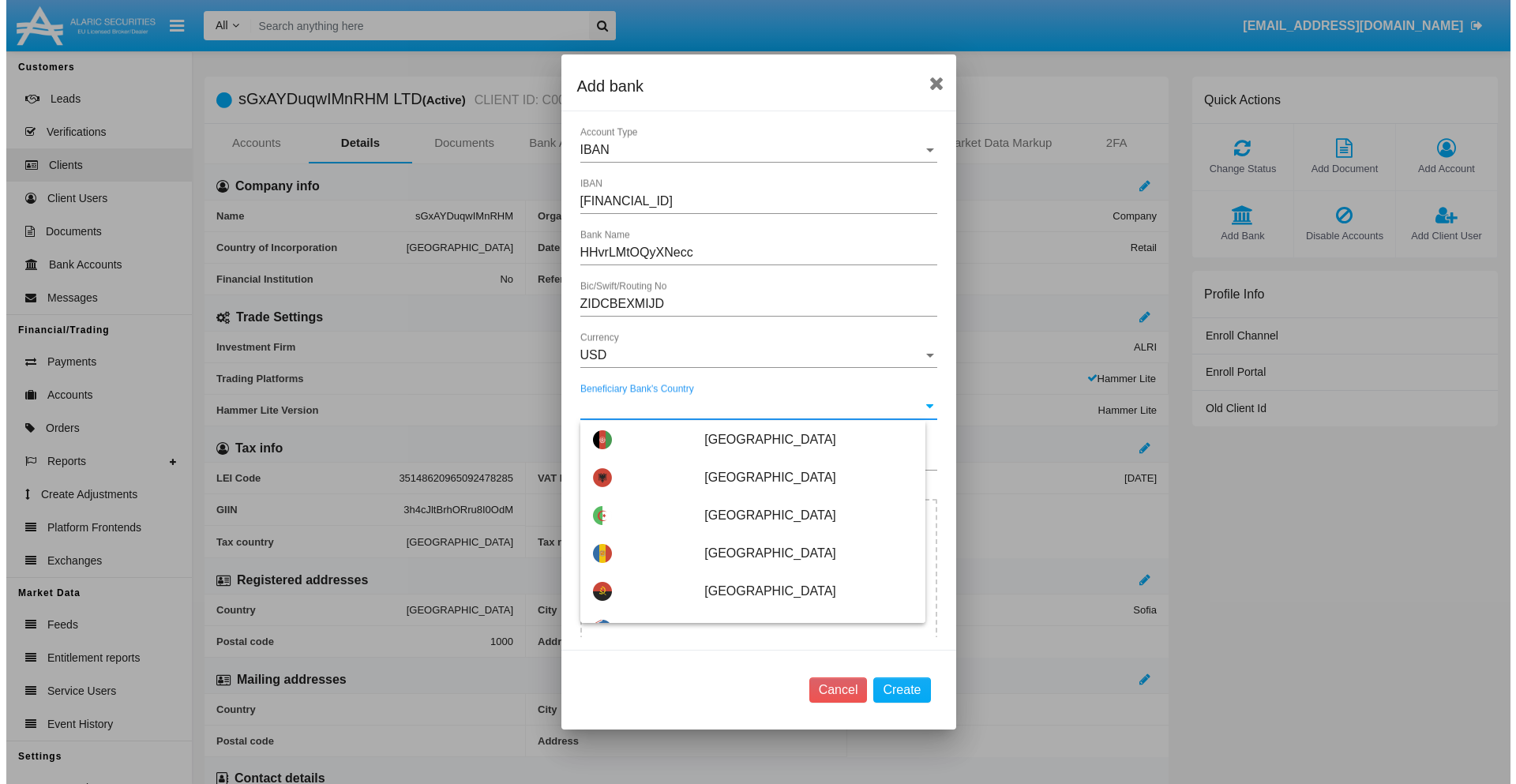
scroll to position [594, 0]
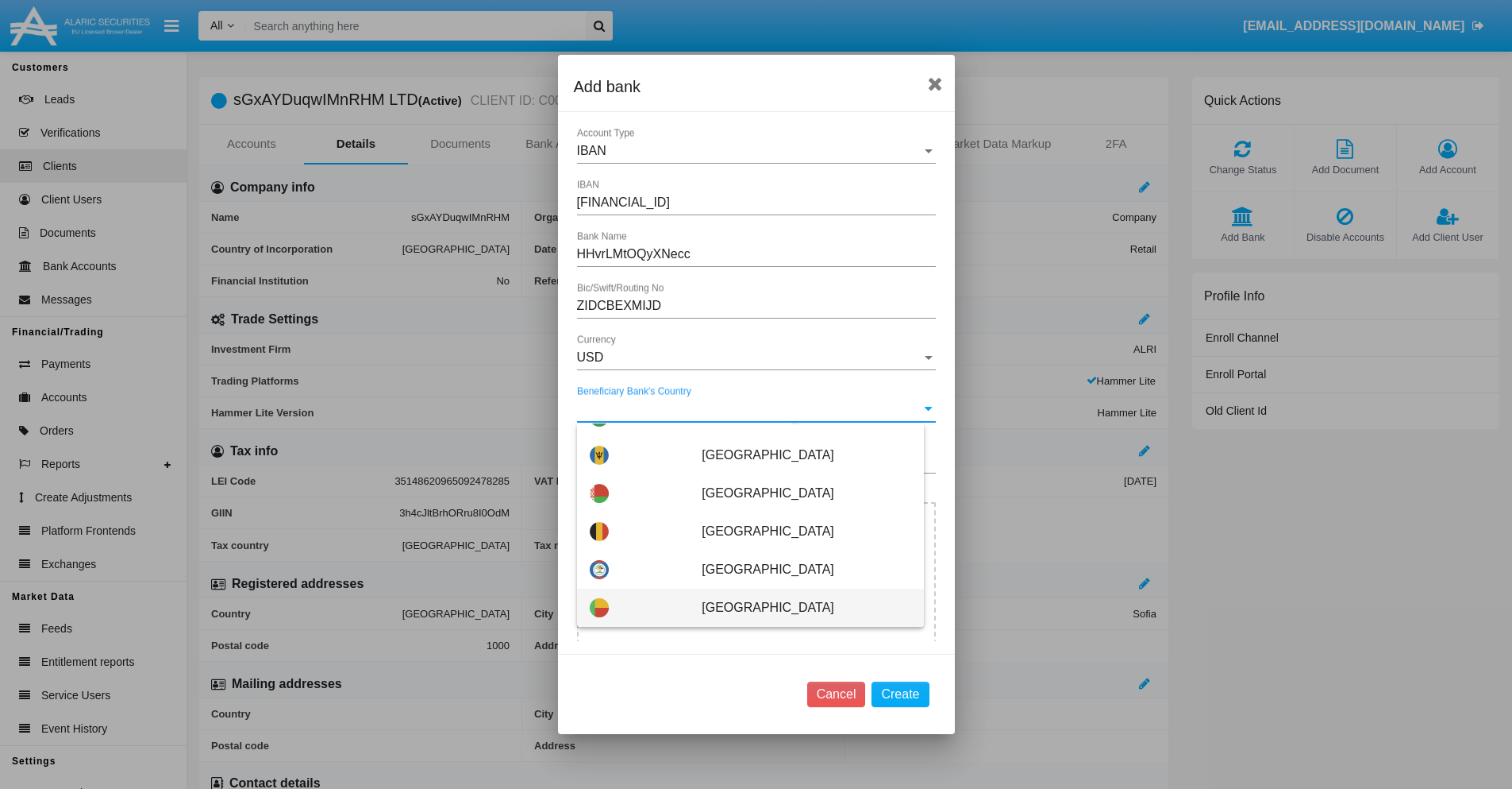
click at [798, 608] on span "[GEOGRAPHIC_DATA]" at bounding box center [806, 608] width 208 height 38
type input "[GEOGRAPHIC_DATA]"
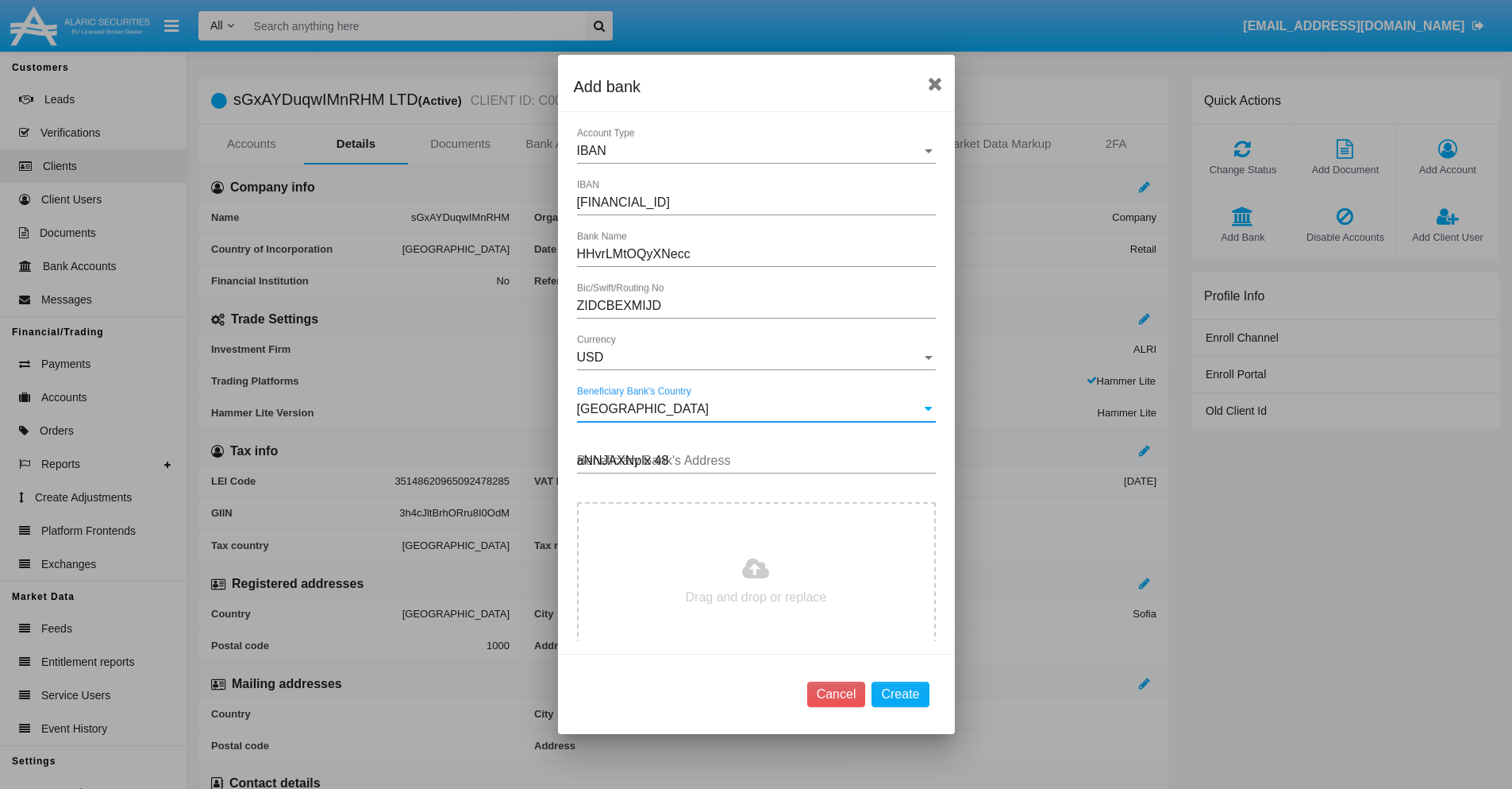
type input "aNNJAXNplx 488"
type input "C:\fakepath\bank-statement.png"
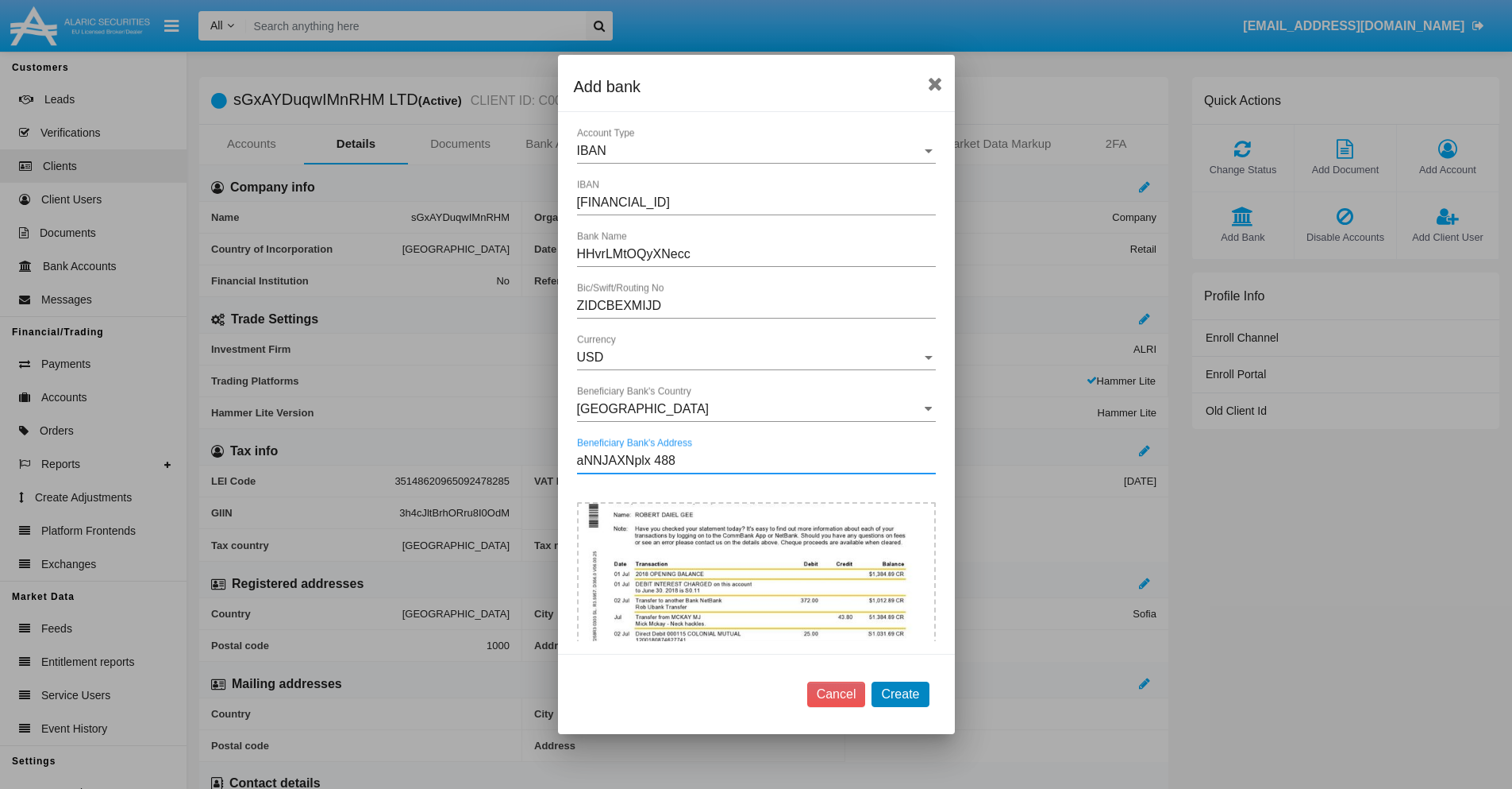
click at [900, 694] on button "Create" at bounding box center [900, 694] width 57 height 25
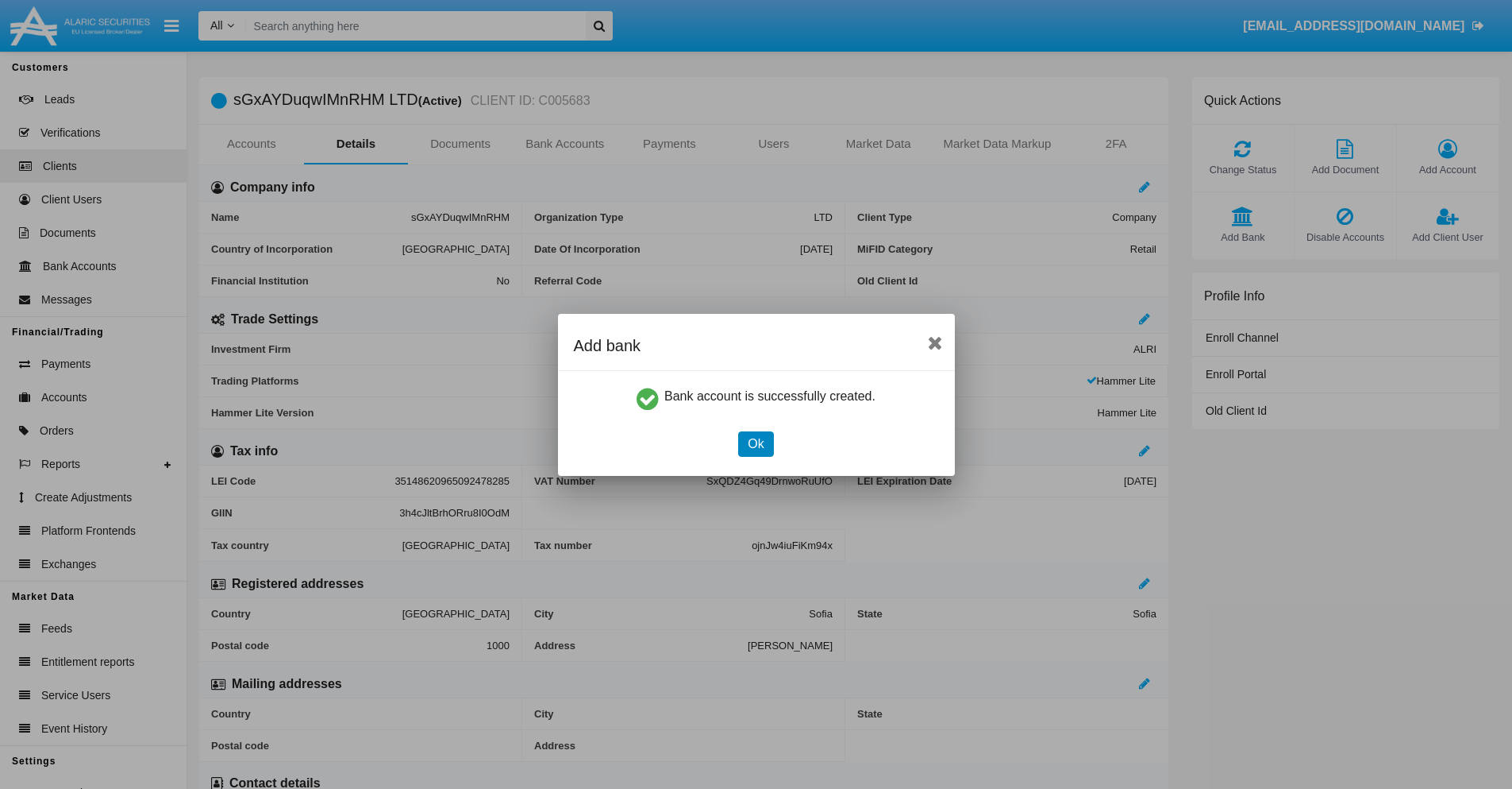
click at [756, 443] on button "Ok" at bounding box center [755, 444] width 35 height 25
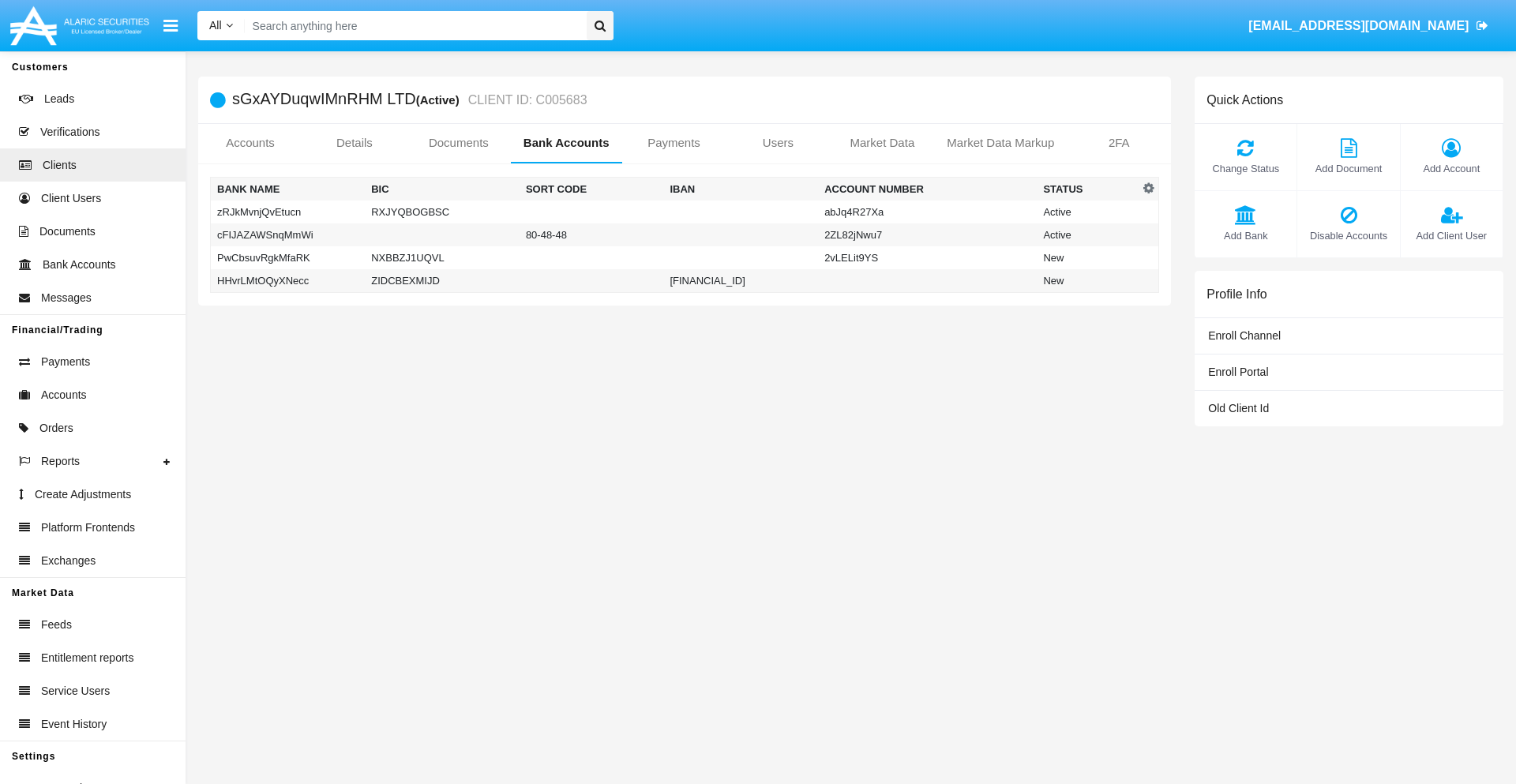
click at [288, 280] on td "HHvrLMtOQyXNecc" at bounding box center [288, 281] width 155 height 23
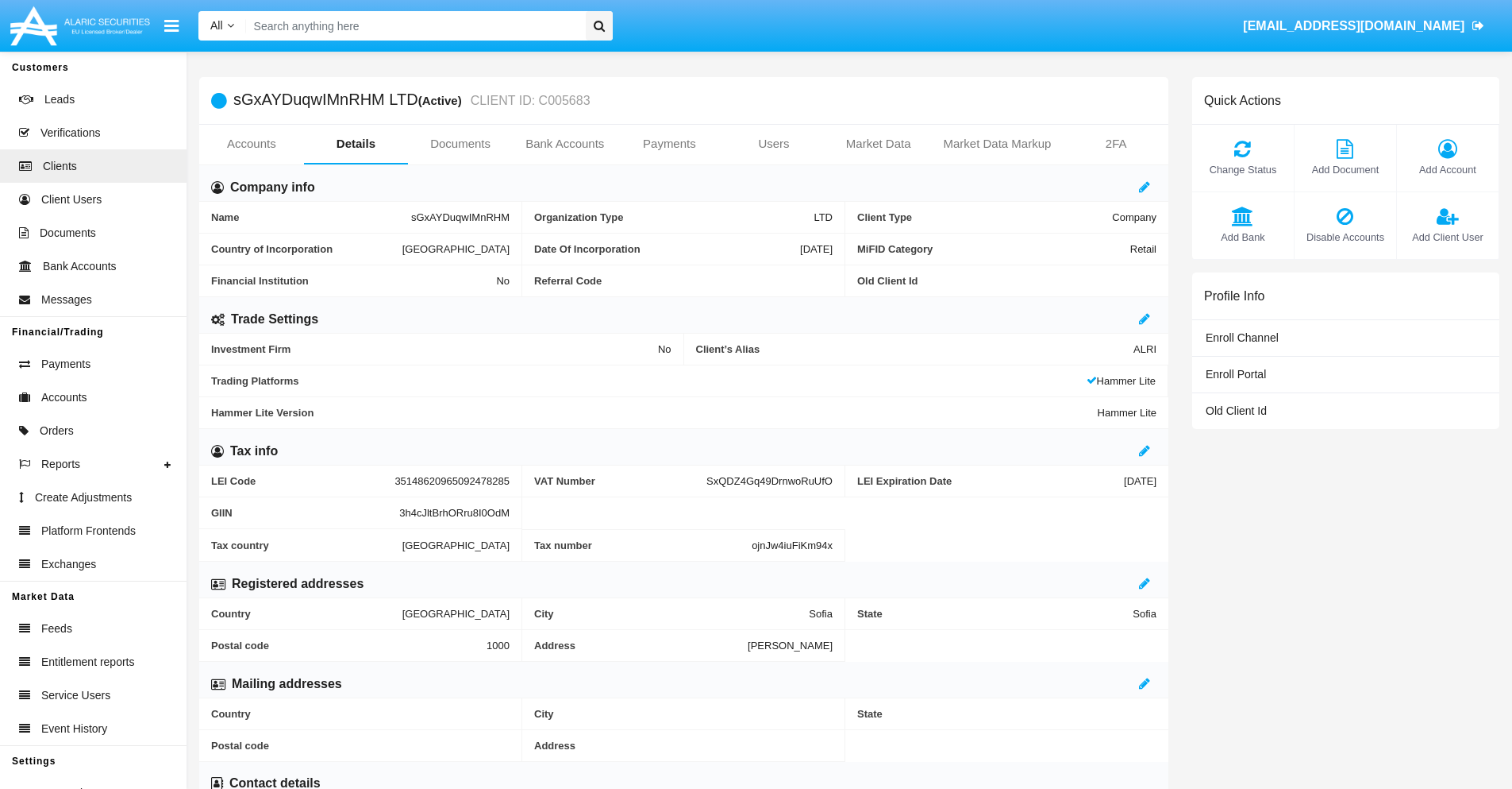
click at [1243, 237] on span "Add Bank" at bounding box center [1243, 237] width 86 height 15
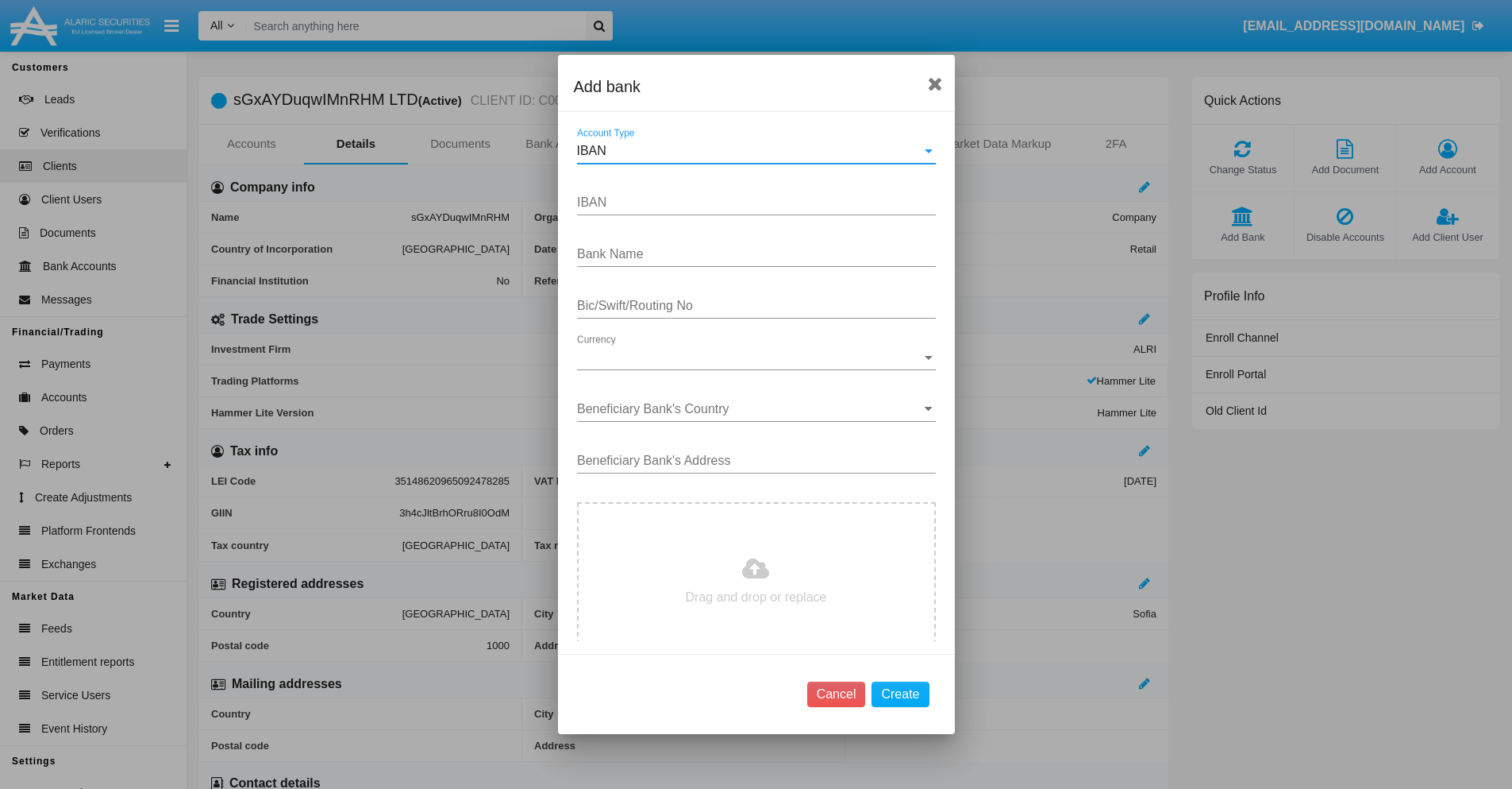
click at [751, 151] on div "IBAN" at bounding box center [750, 151] width 344 height 15
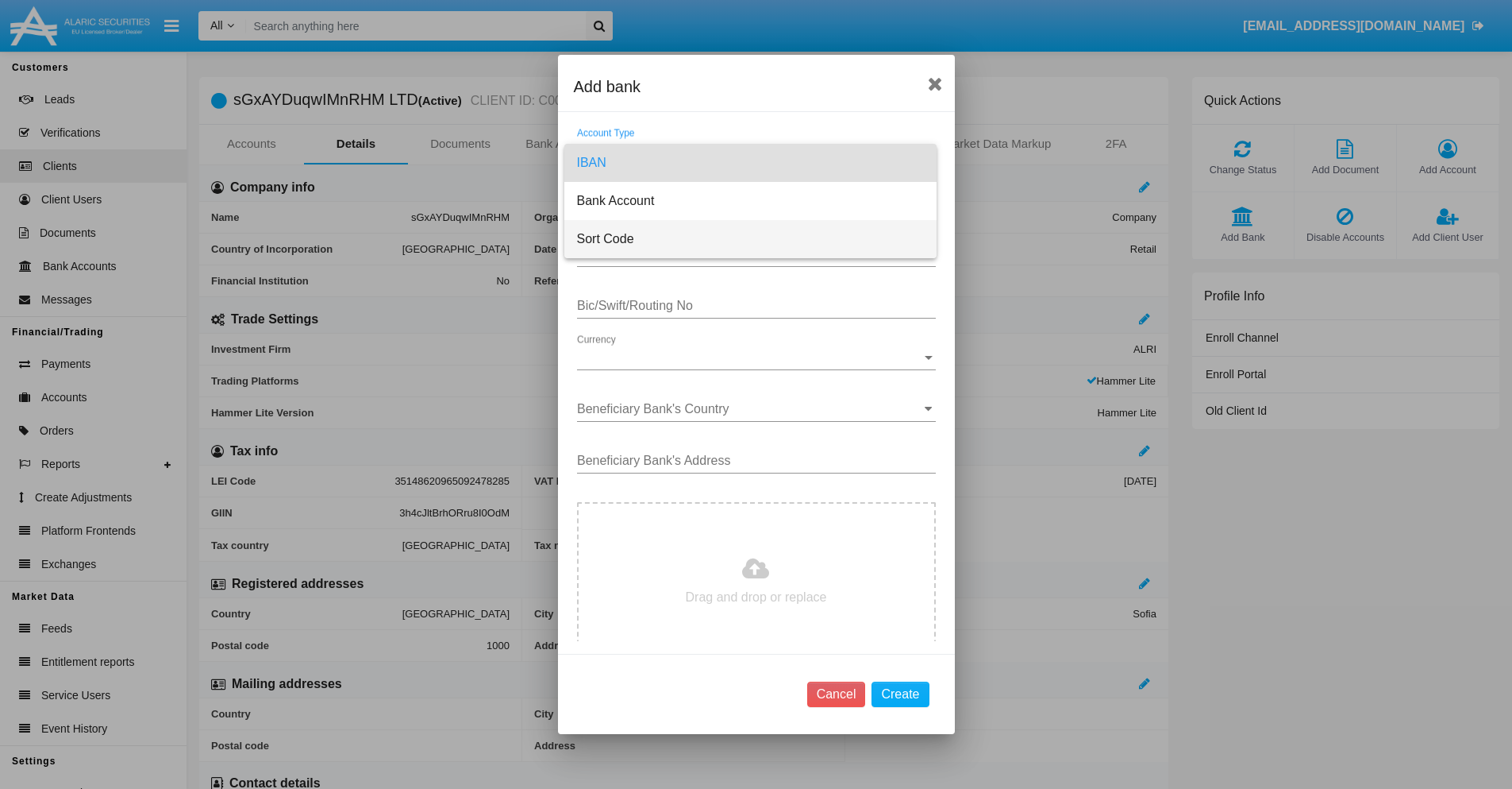
click at [751, 239] on span "Sort Code" at bounding box center [751, 239] width 347 height 38
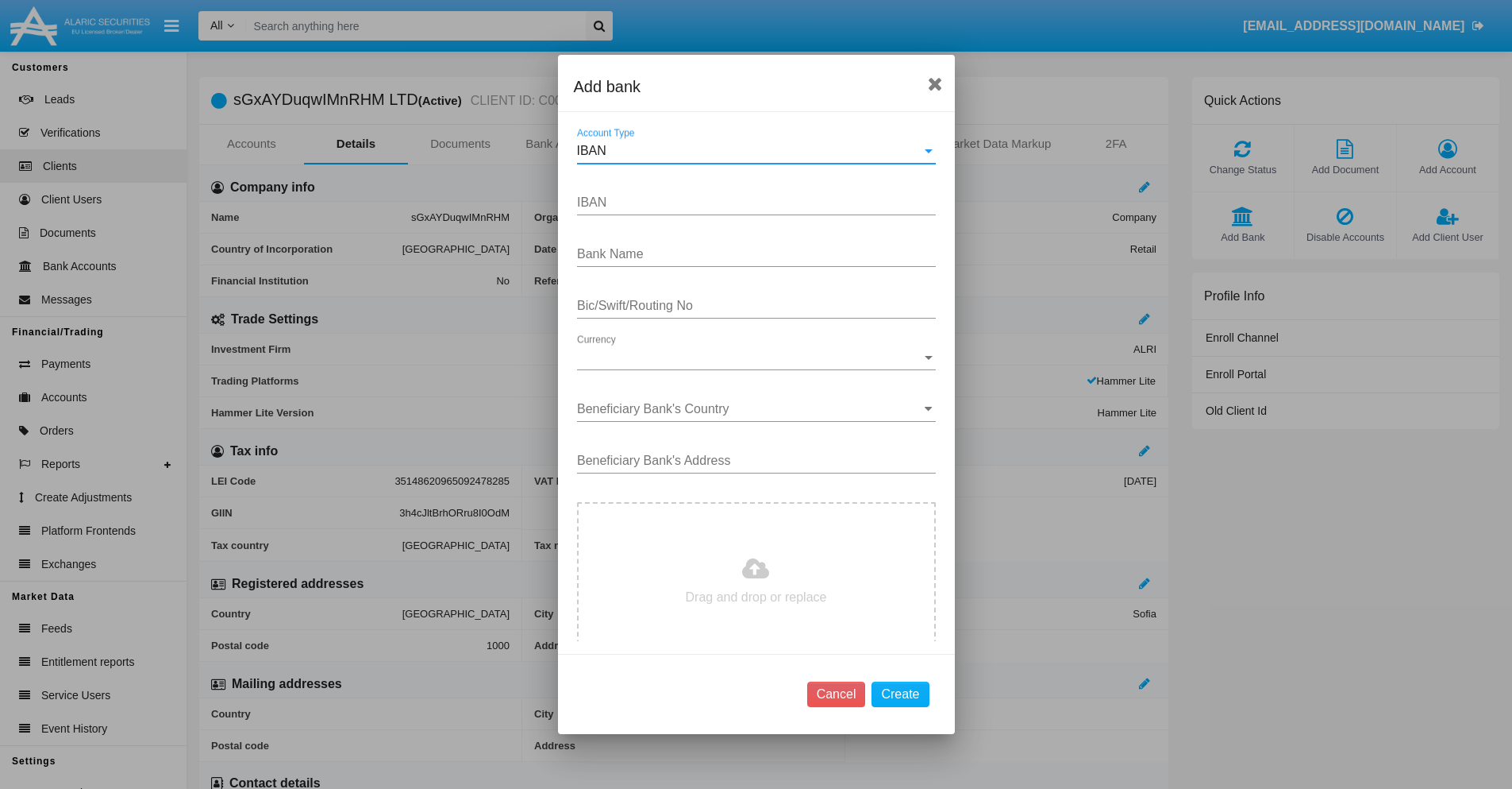
type input "[GEOGRAPHIC_DATA]"
